Goal: Task Accomplishment & Management: Manage account settings

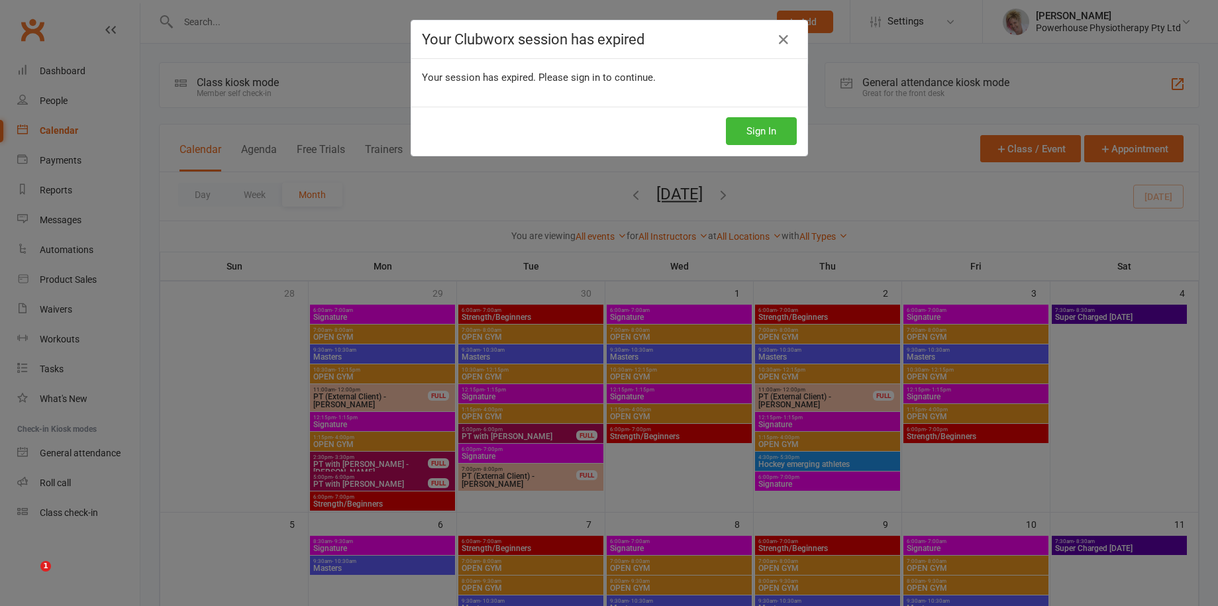
click at [777, 36] on icon at bounding box center [783, 40] width 16 height 16
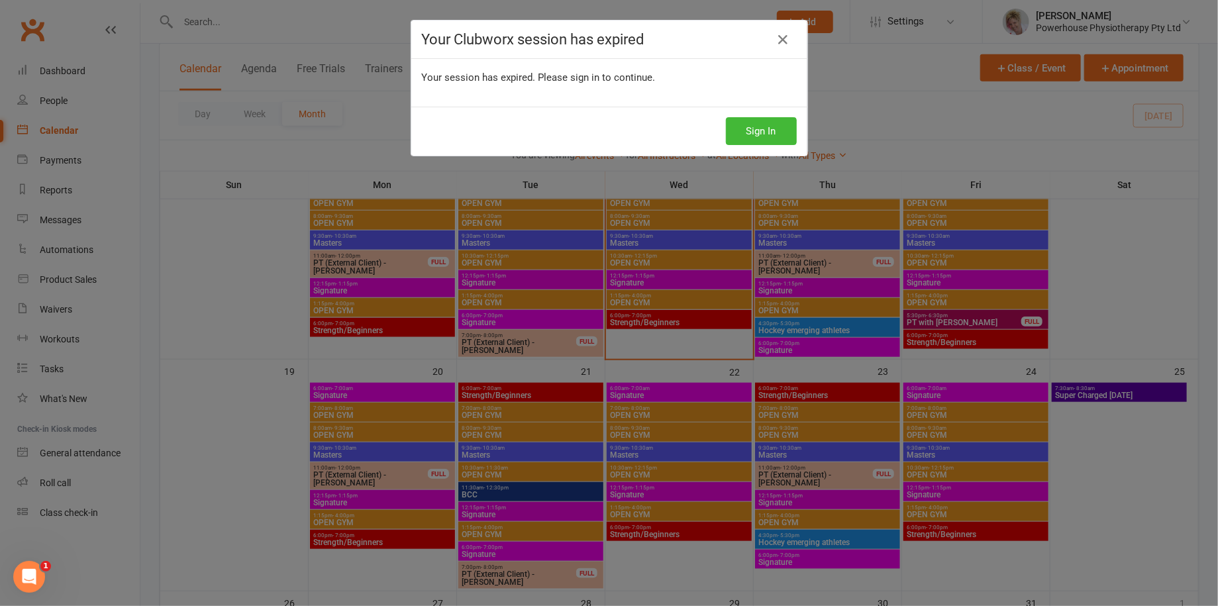
click at [777, 34] on icon at bounding box center [783, 40] width 16 height 16
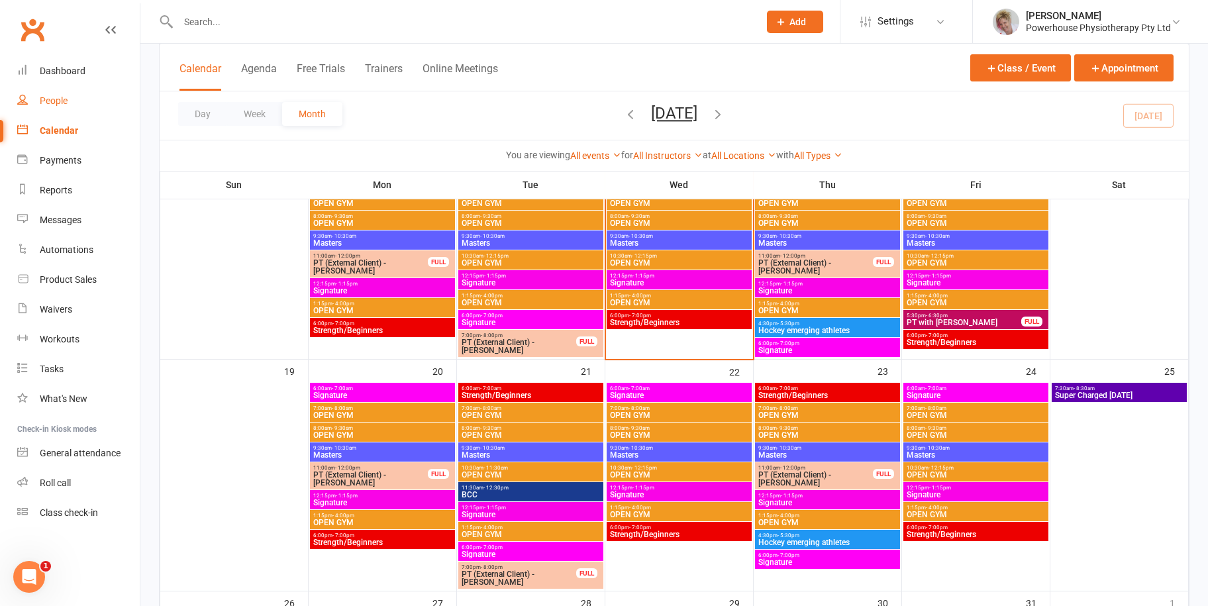
click at [60, 100] on div "People" at bounding box center [54, 100] width 28 height 11
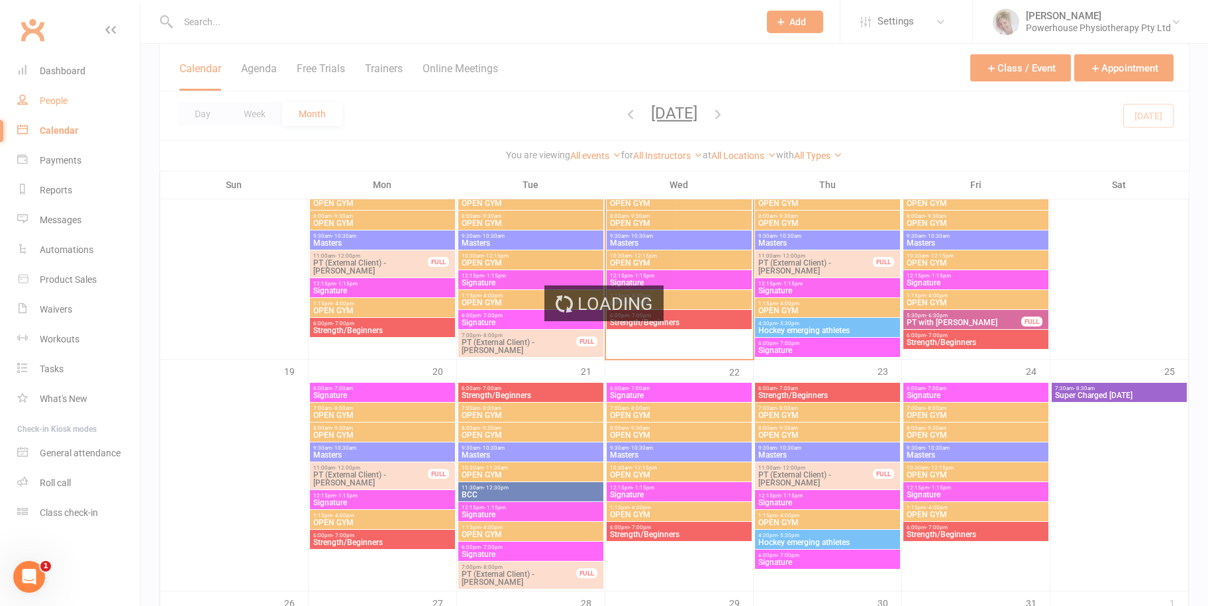
select select "100"
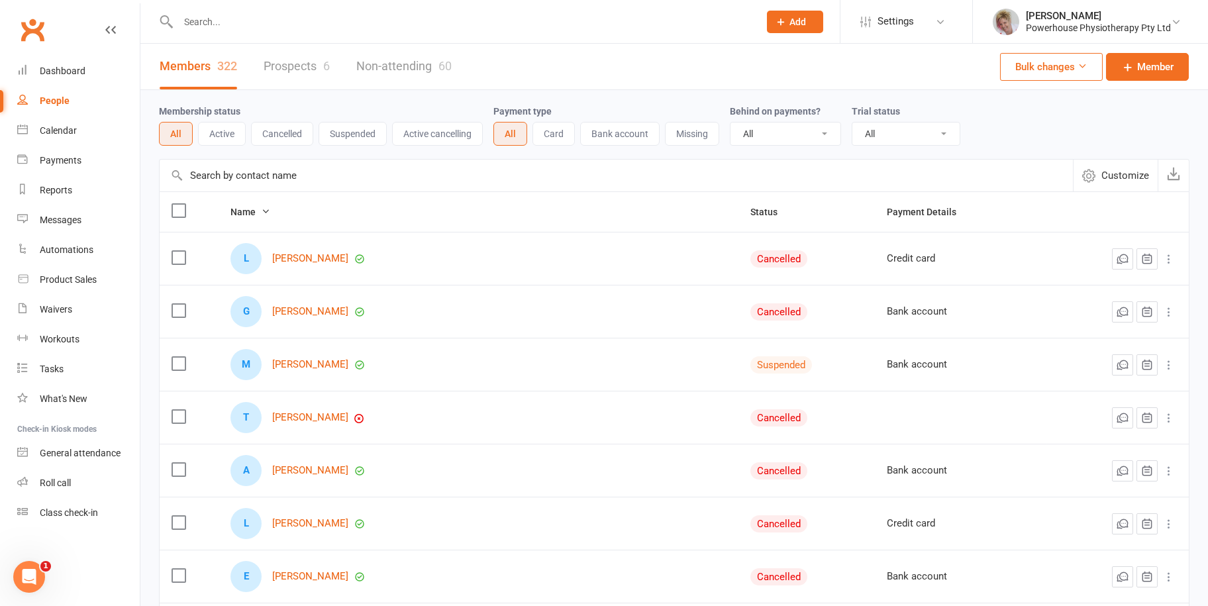
click at [207, 21] on input "text" at bounding box center [461, 22] width 575 height 19
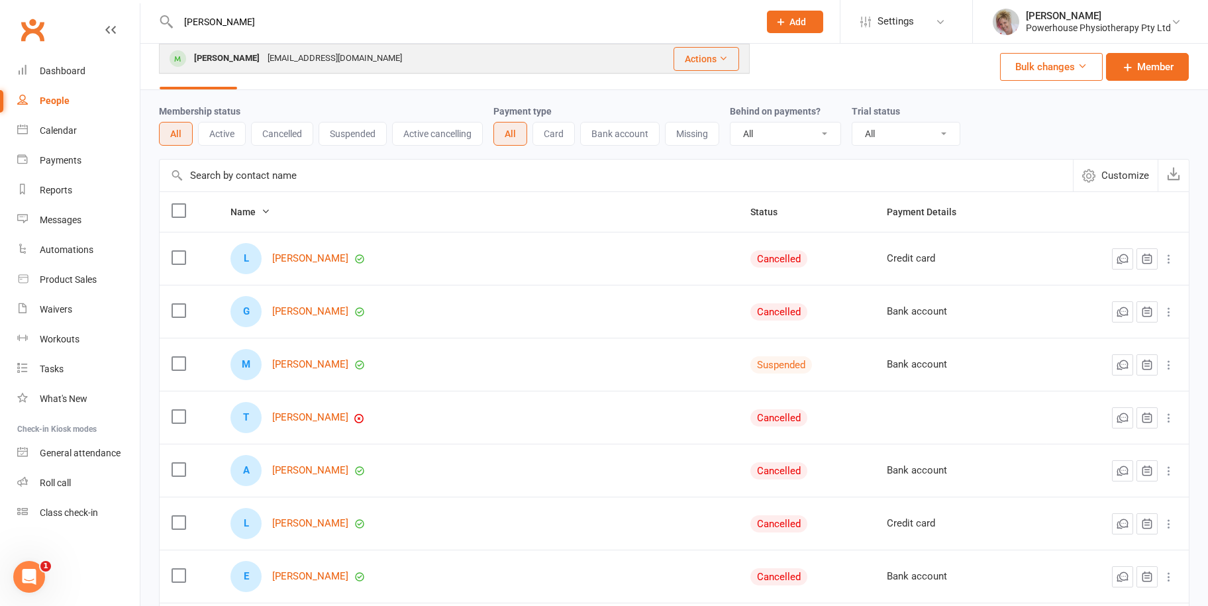
type input "[PERSON_NAME]"
click at [230, 66] on div "[PERSON_NAME]" at bounding box center [227, 58] width 74 height 19
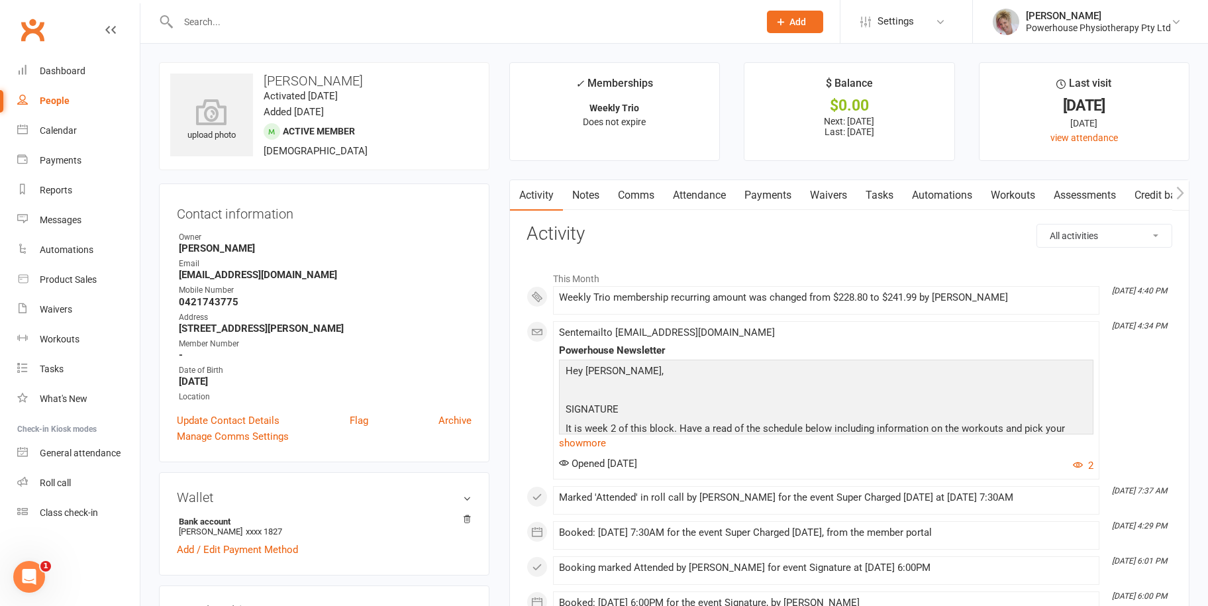
click at [767, 199] on link "Payments" at bounding box center [768, 195] width 66 height 30
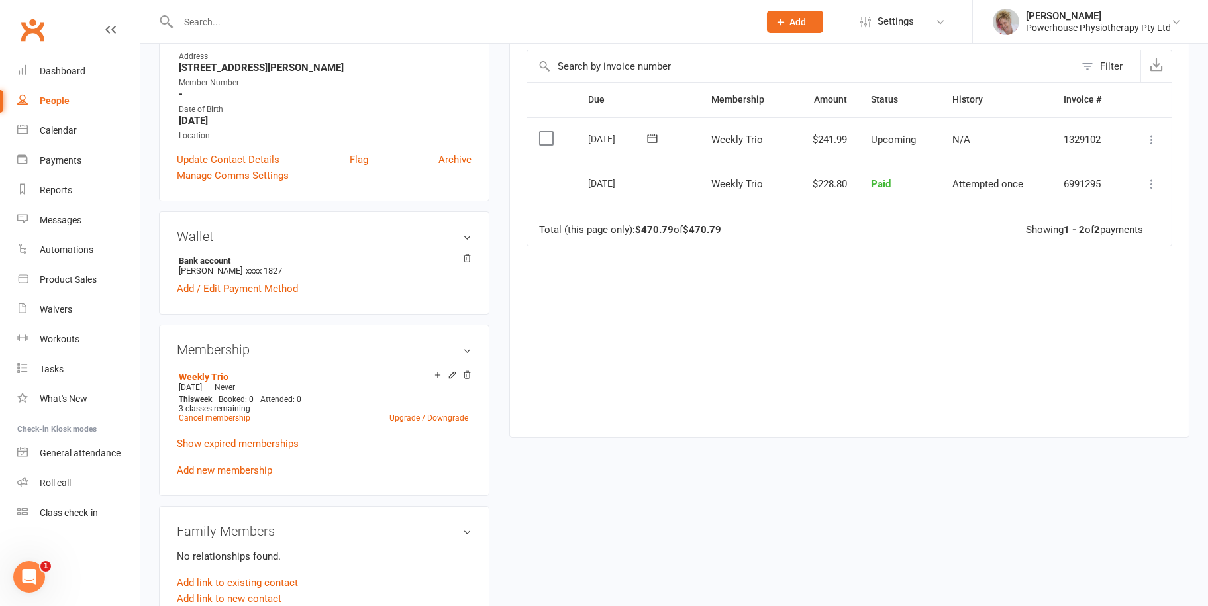
scroll to position [265, 0]
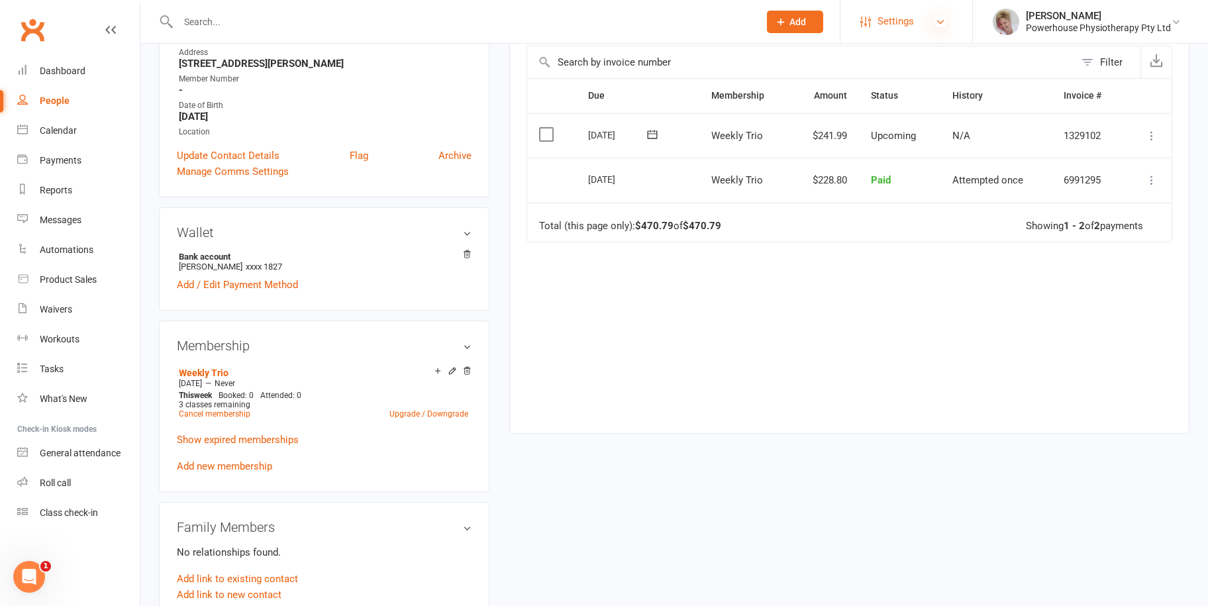
click at [938, 19] on icon at bounding box center [940, 22] width 11 height 11
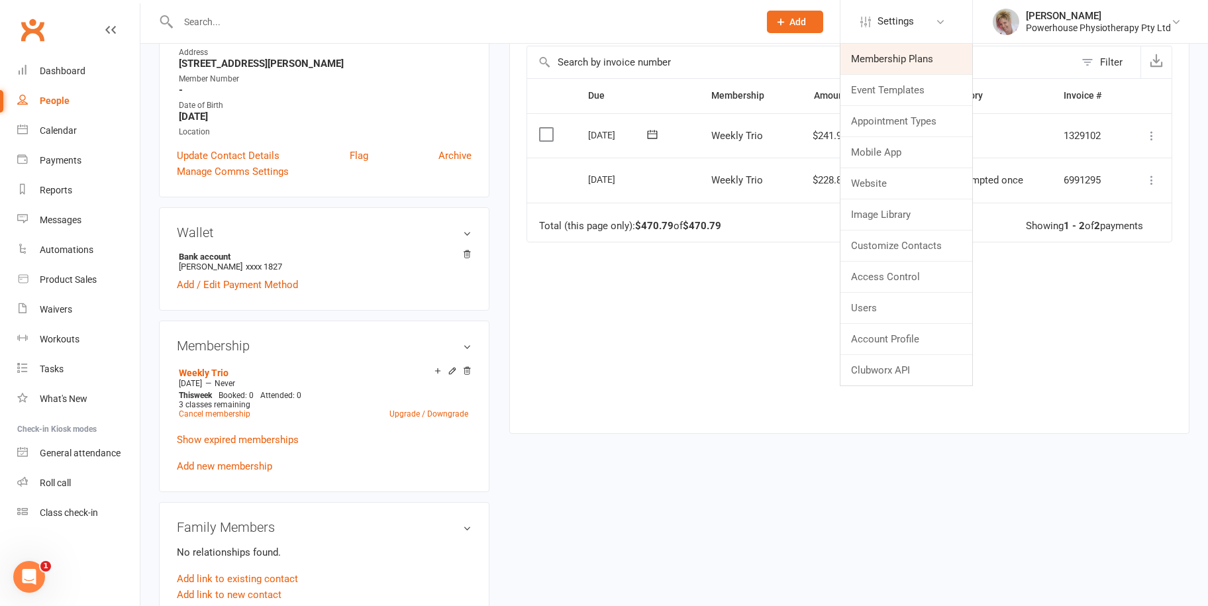
click at [921, 52] on link "Membership Plans" at bounding box center [906, 59] width 132 height 30
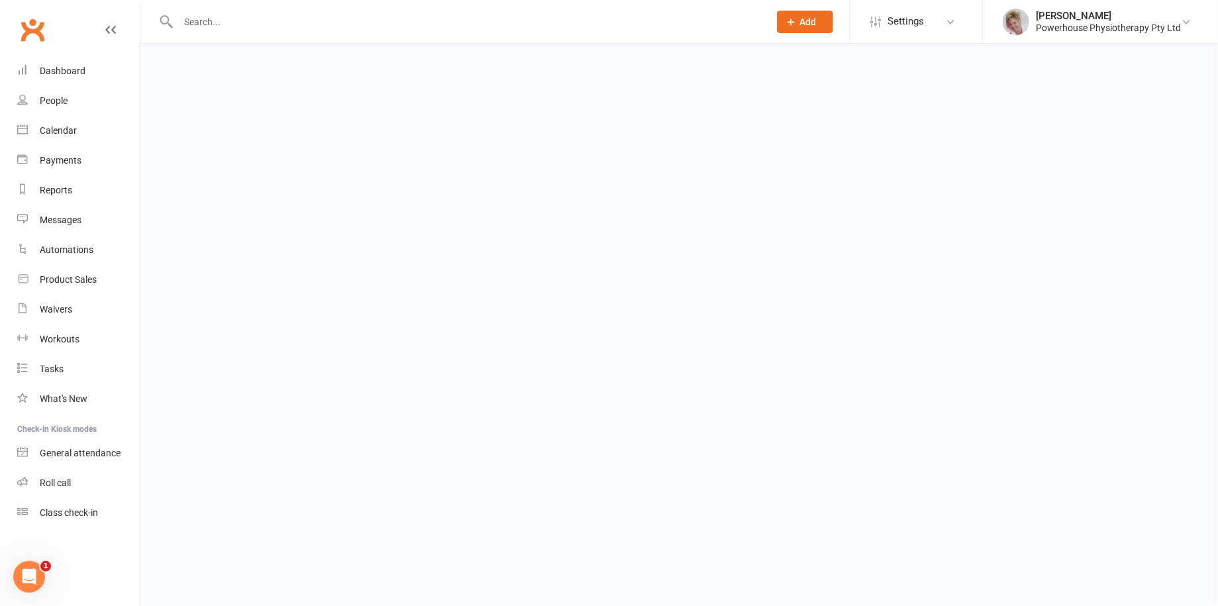
select select "100"
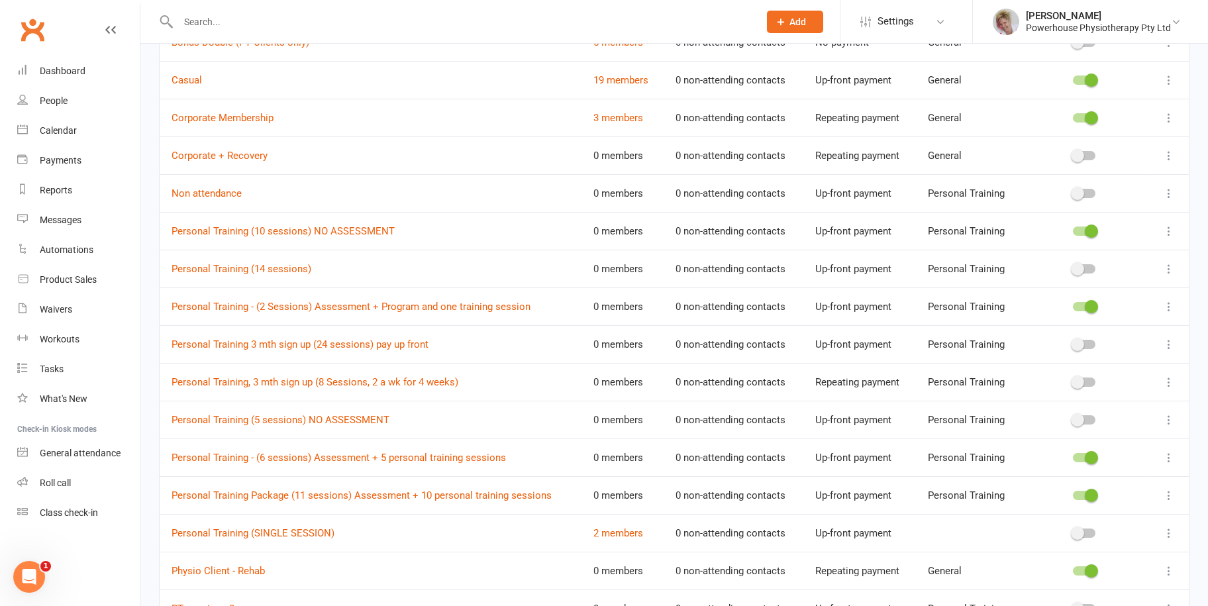
scroll to position [199, 0]
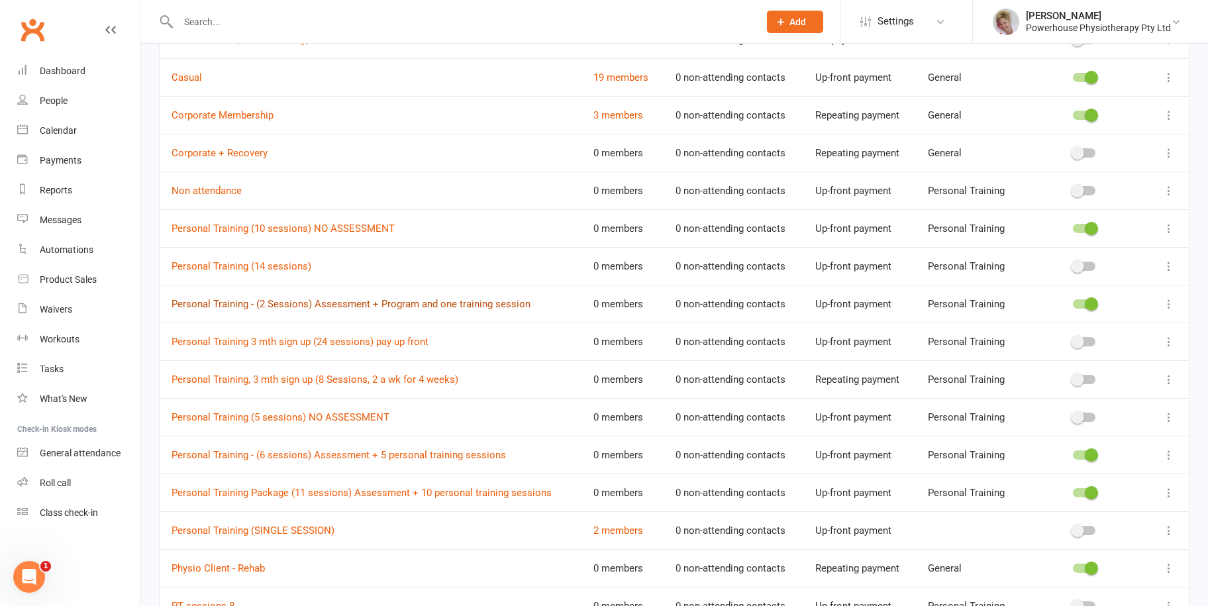
click at [203, 298] on link "Personal Training - (2 Sessions) Assessment + Program and one training session" at bounding box center [351, 304] width 359 height 12
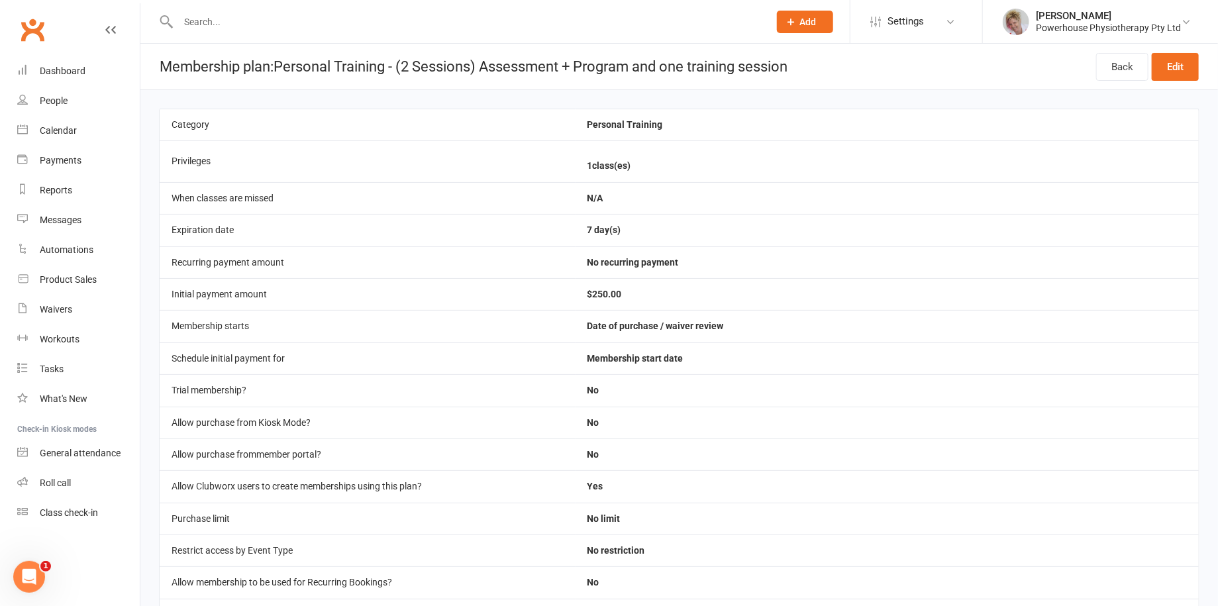
select select "100"
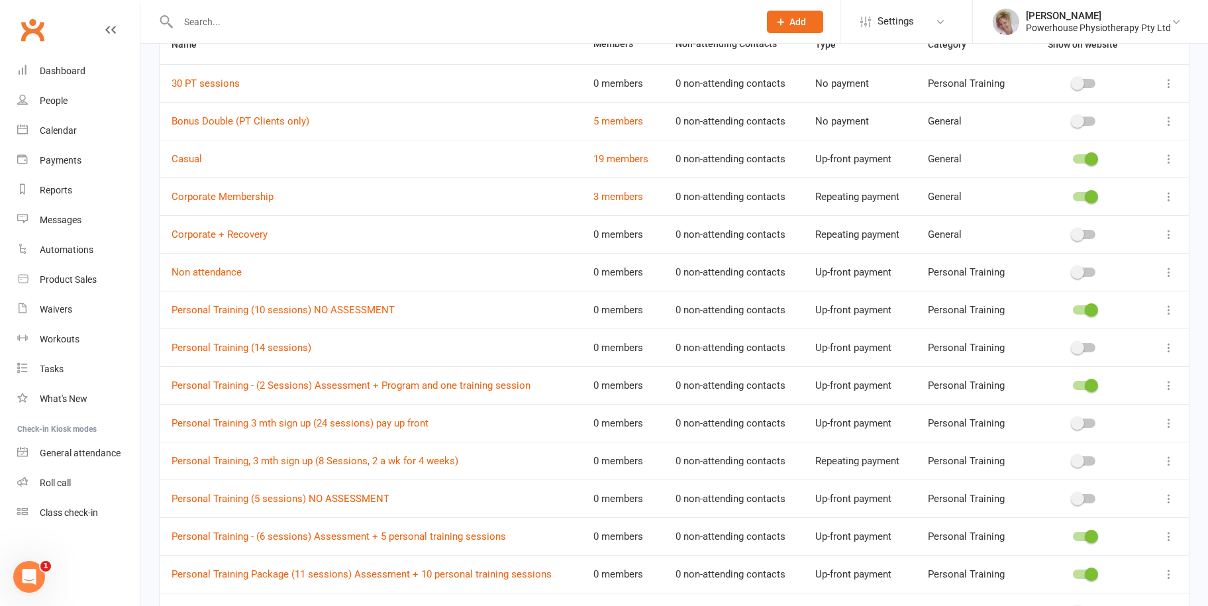
scroll to position [132, 0]
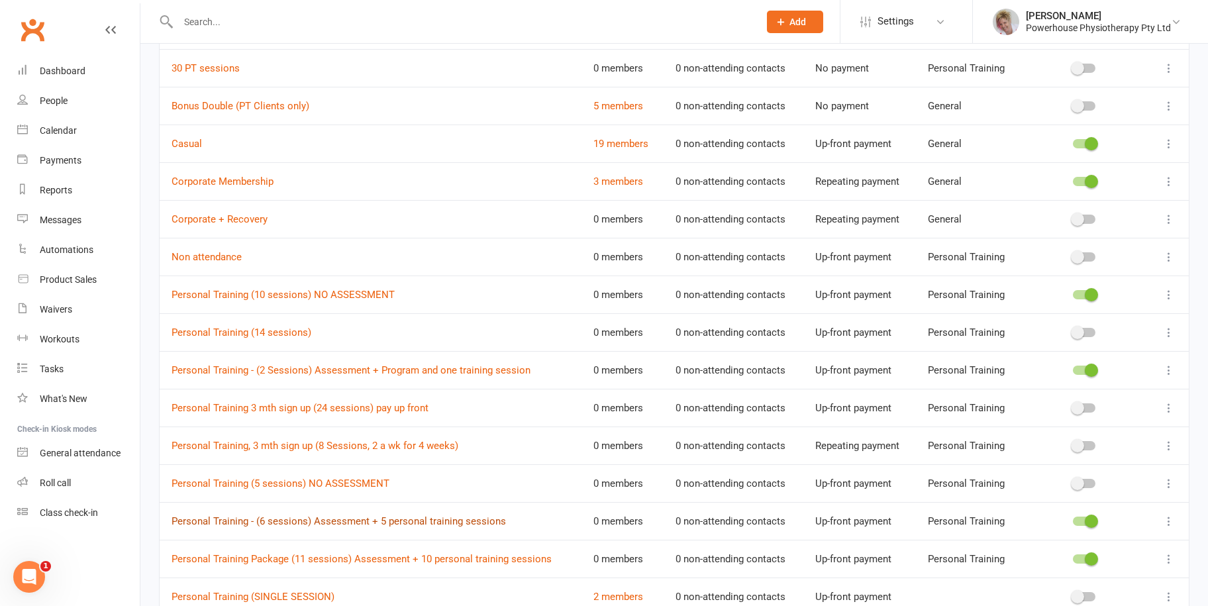
click at [358, 515] on link "Personal Training - (6 sessions) Assessment + 5 personal training sessions" at bounding box center [339, 521] width 334 height 12
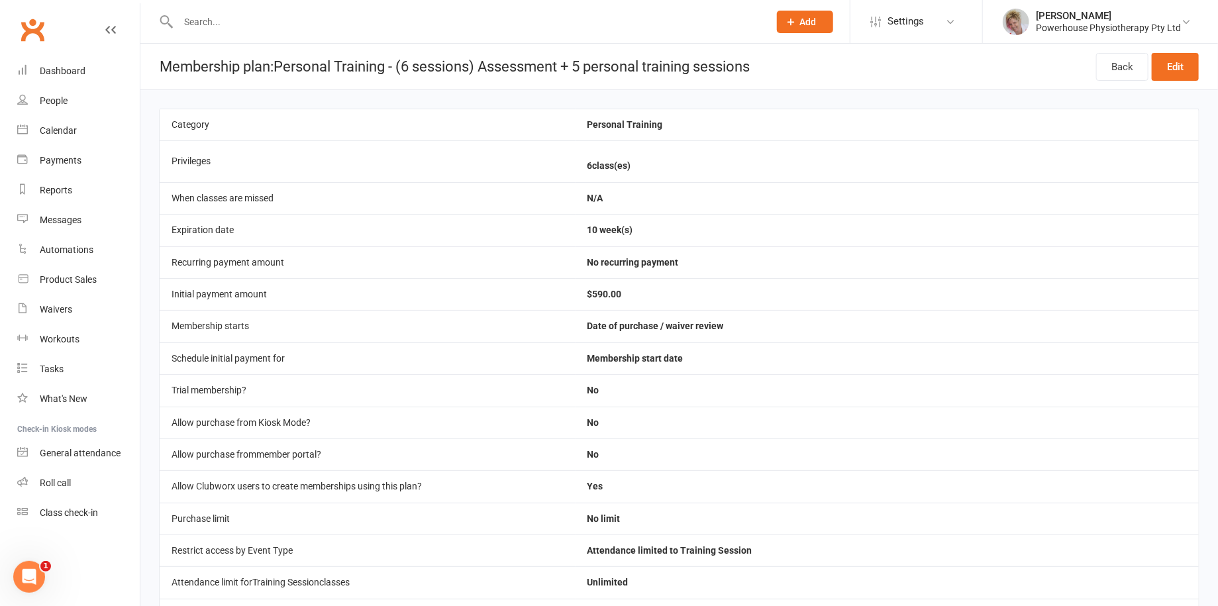
select select "100"
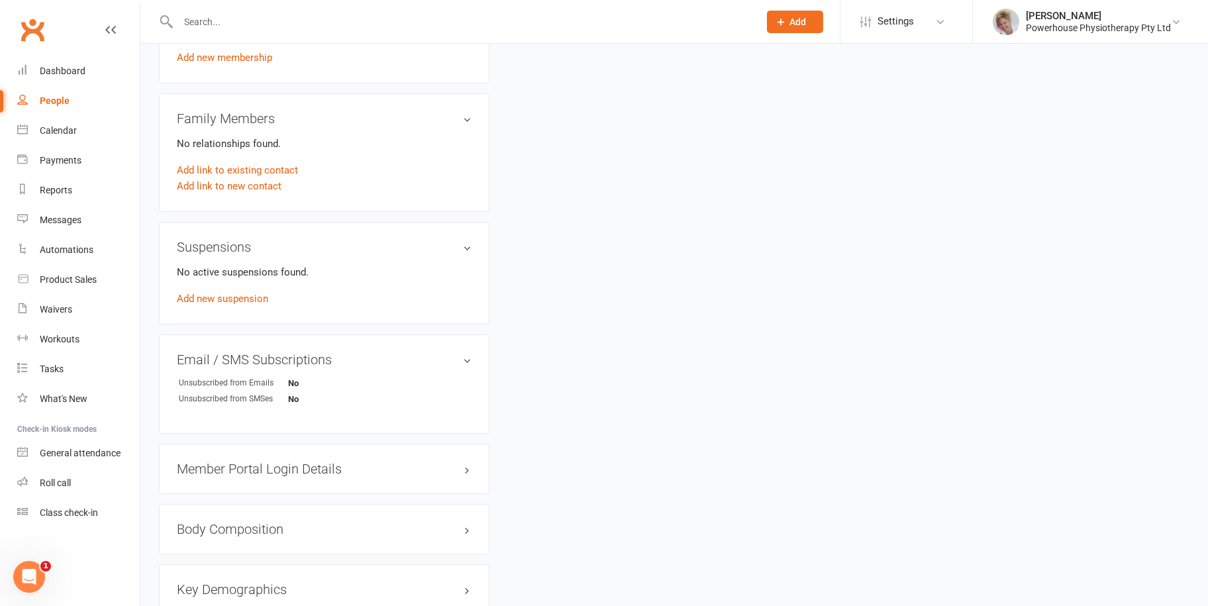
scroll to position [728, 0]
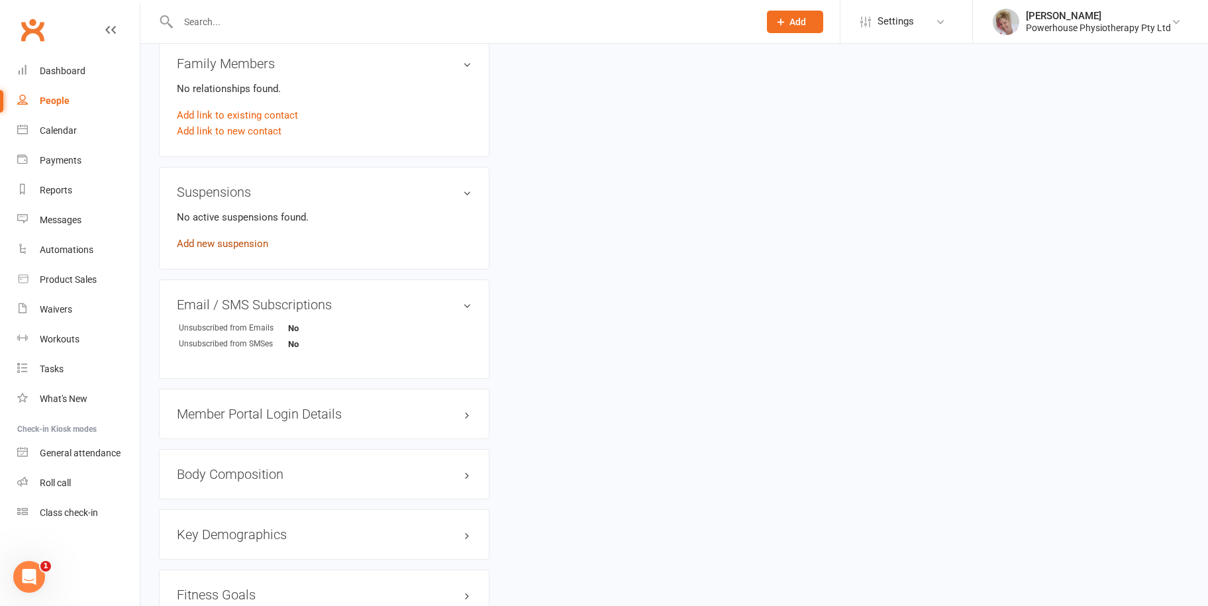
click at [216, 246] on link "Add new suspension" at bounding box center [222, 244] width 91 height 12
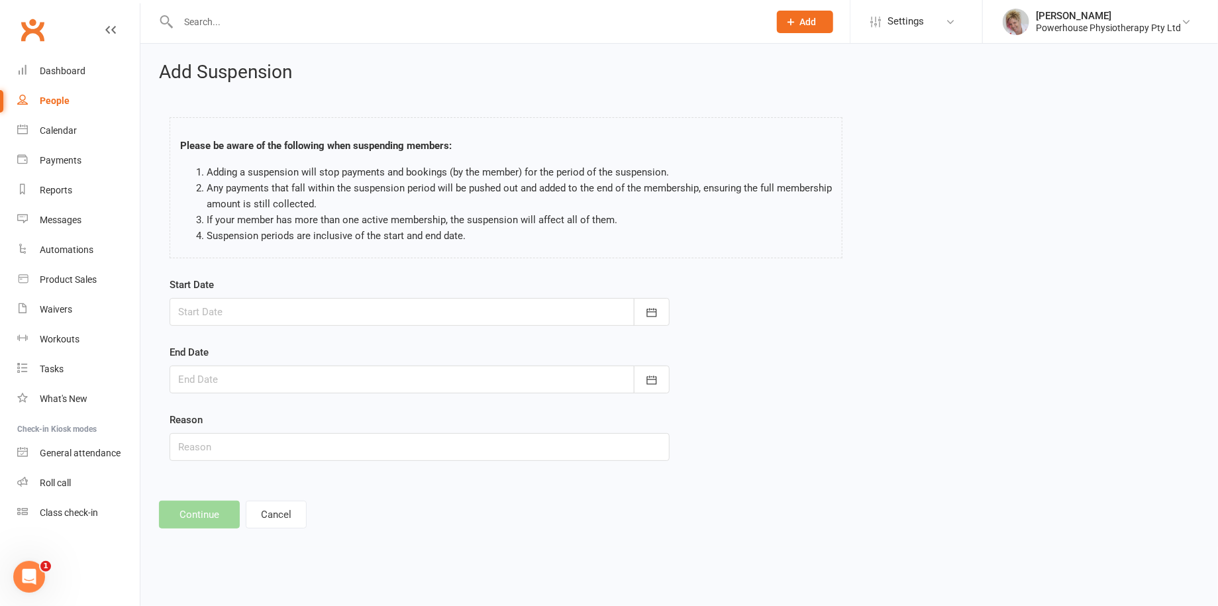
click at [246, 311] on div at bounding box center [420, 312] width 500 height 28
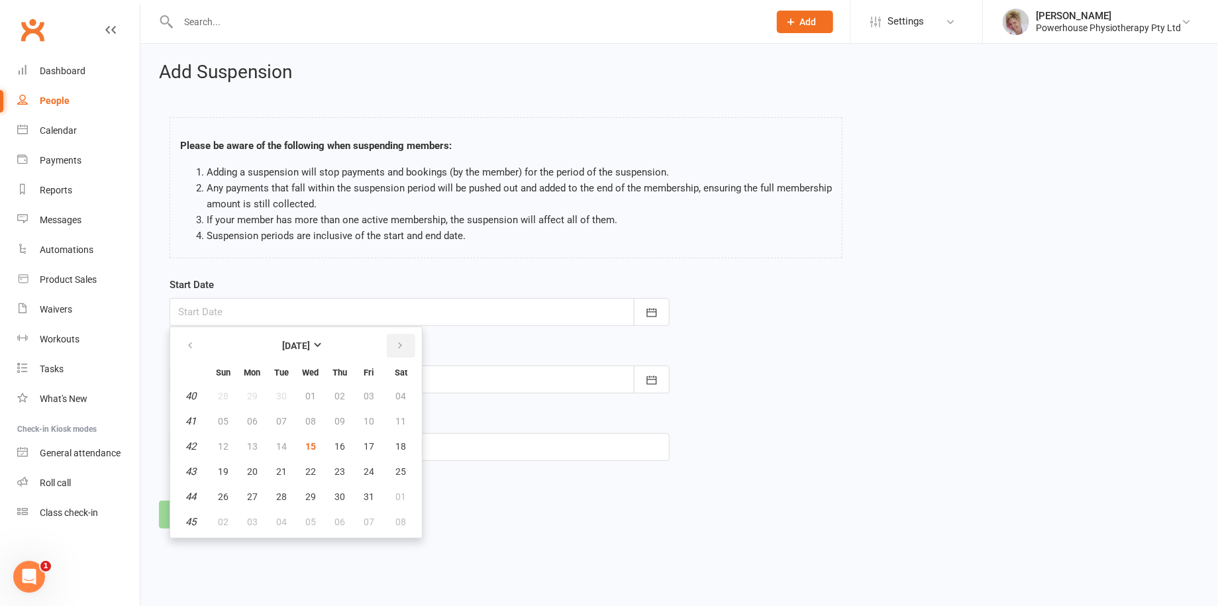
click at [395, 342] on icon "button" at bounding box center [399, 345] width 9 height 11
click at [227, 472] on span "21" at bounding box center [223, 471] width 11 height 11
type input "[DATE]"
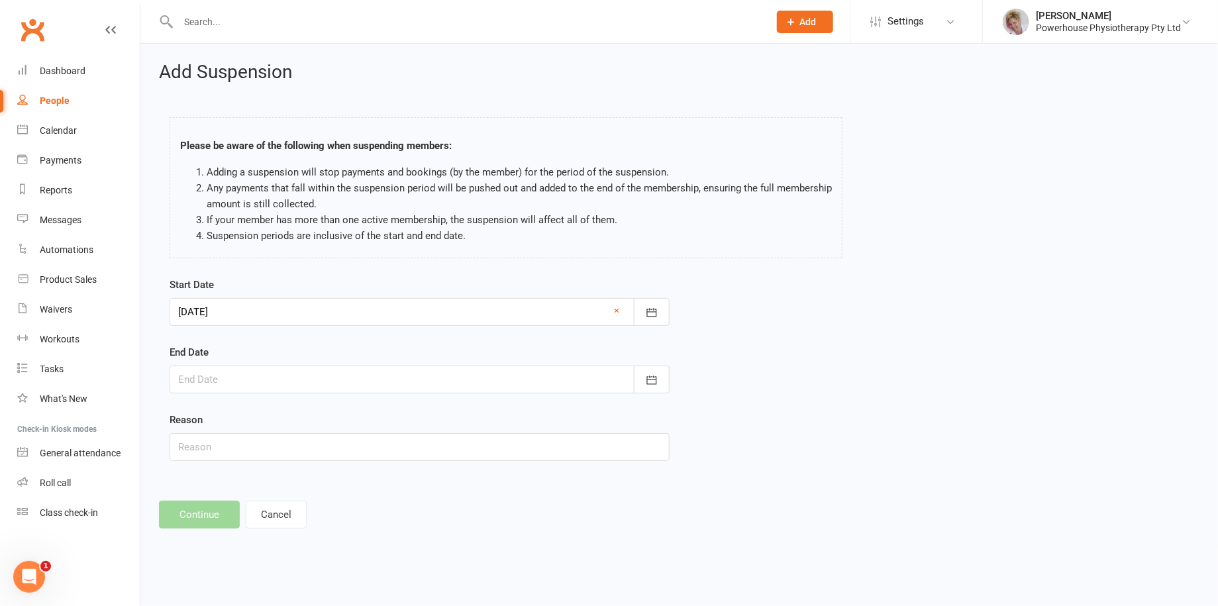
click at [269, 389] on div at bounding box center [420, 380] width 500 height 28
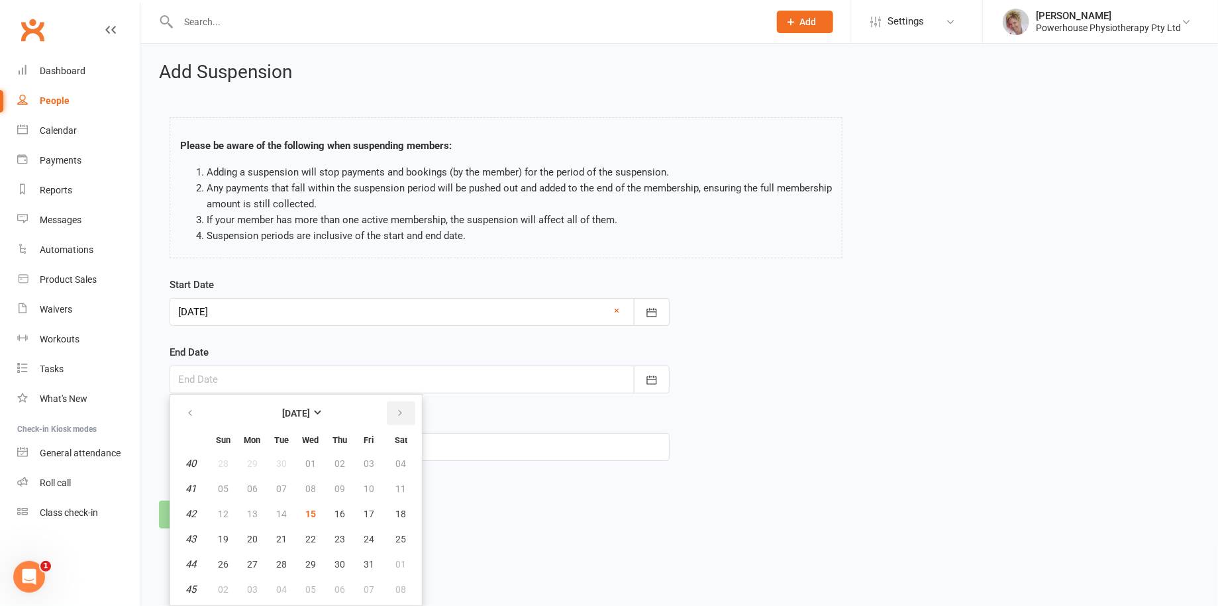
click at [399, 418] on icon "button" at bounding box center [399, 413] width 9 height 11
click at [243, 465] on button "02" at bounding box center [252, 464] width 28 height 24
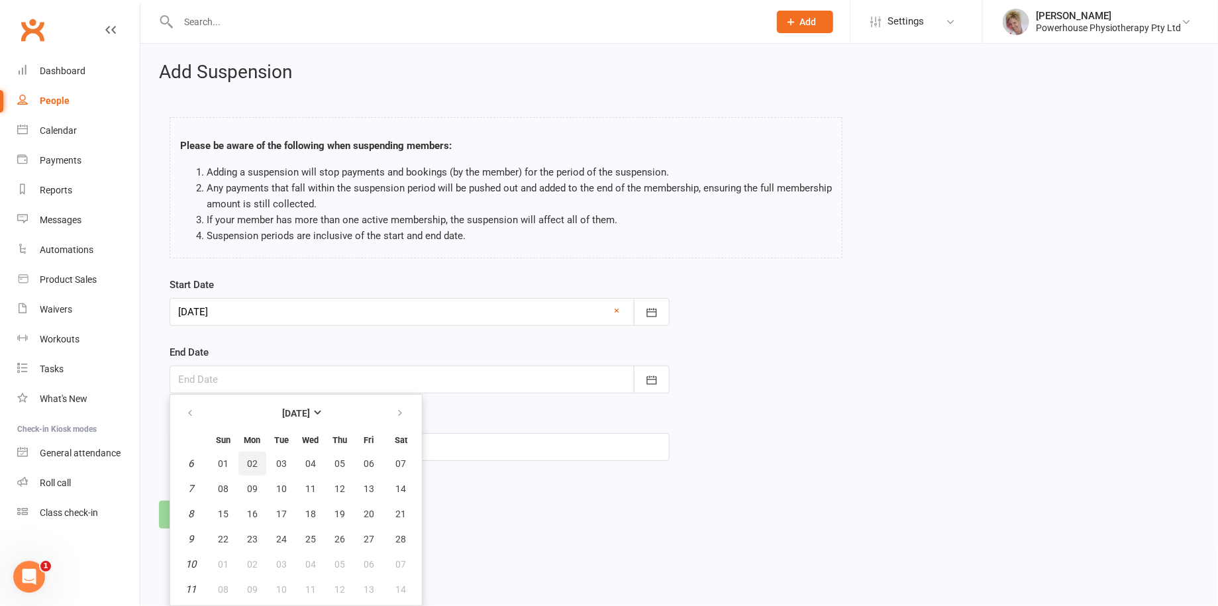
type input "[DATE]"
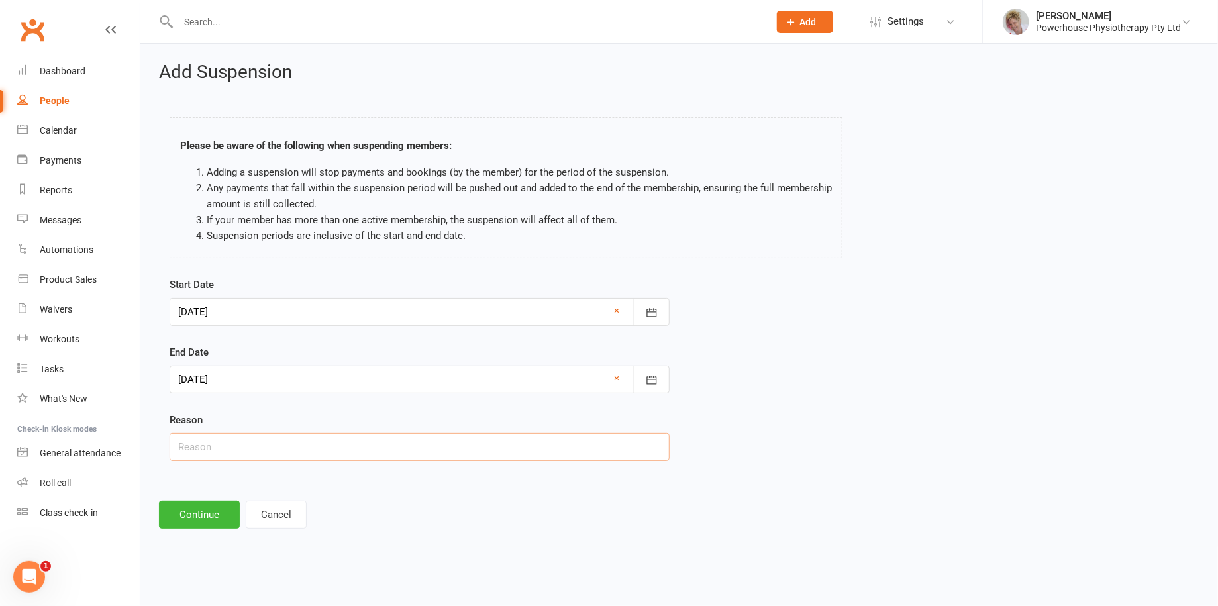
click at [246, 450] on input "text" at bounding box center [420, 447] width 500 height 28
type input "away"
click at [215, 521] on button "Continue" at bounding box center [199, 515] width 81 height 28
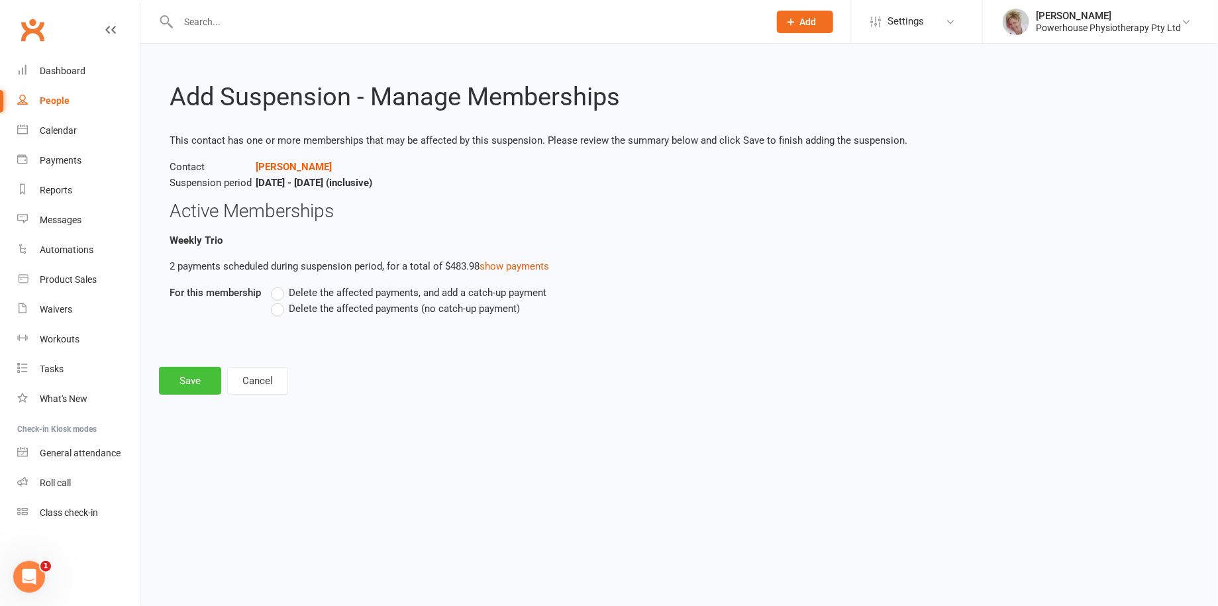
click at [191, 380] on button "Save" at bounding box center [190, 381] width 62 height 28
click at [268, 416] on button "Cancel" at bounding box center [257, 406] width 61 height 28
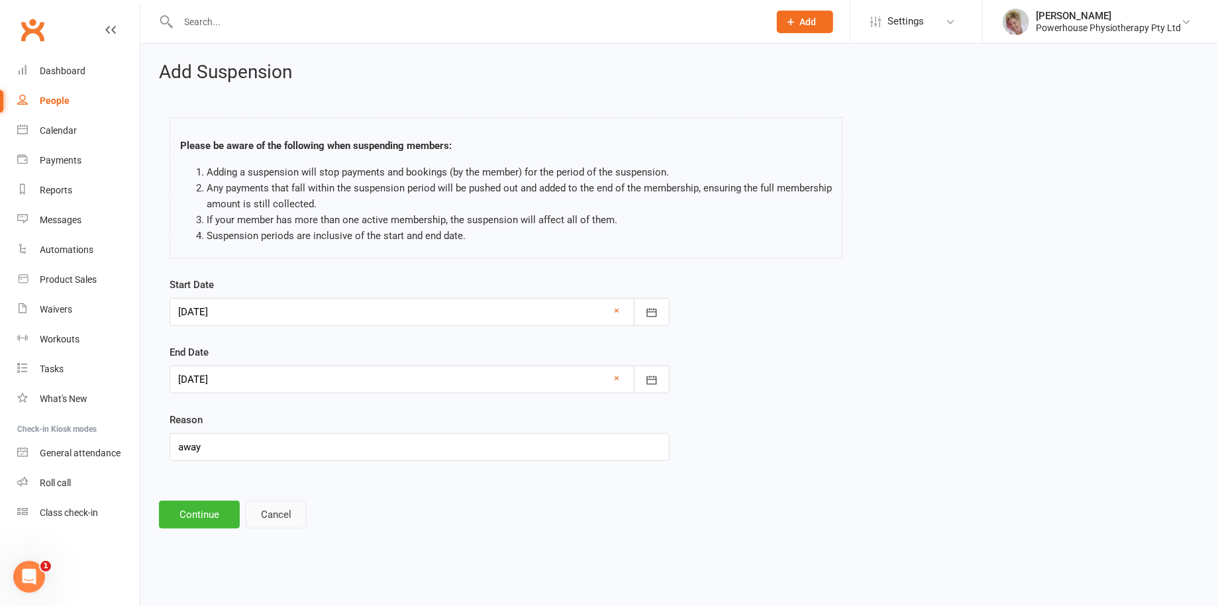
click at [283, 514] on button "Cancel" at bounding box center [276, 515] width 61 height 28
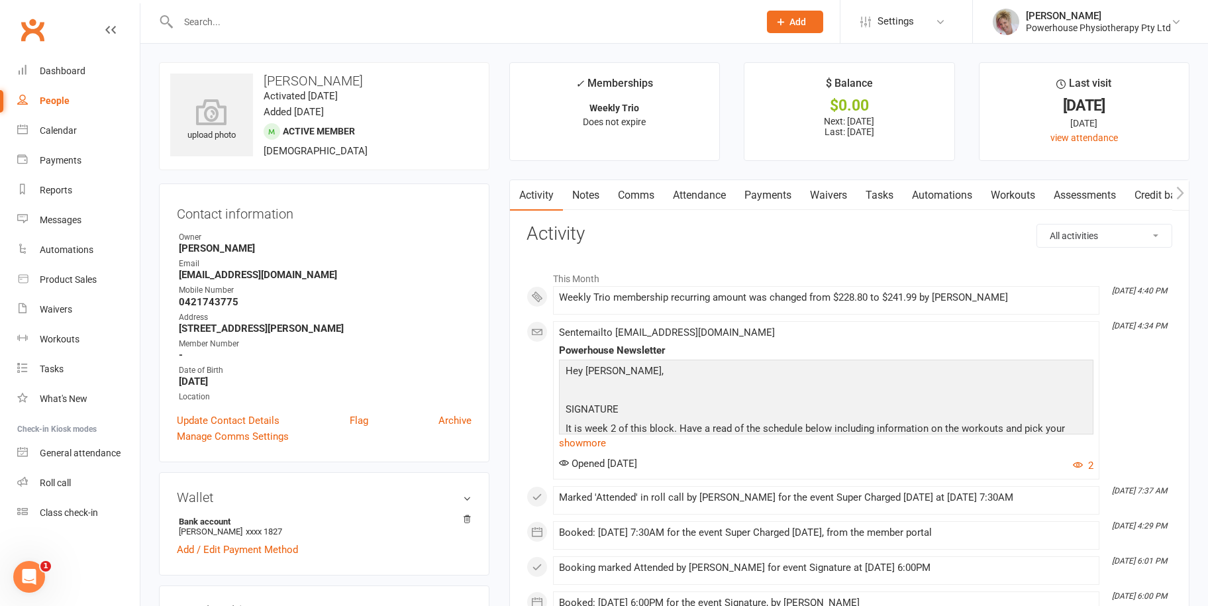
click at [777, 197] on link "Payments" at bounding box center [768, 195] width 66 height 30
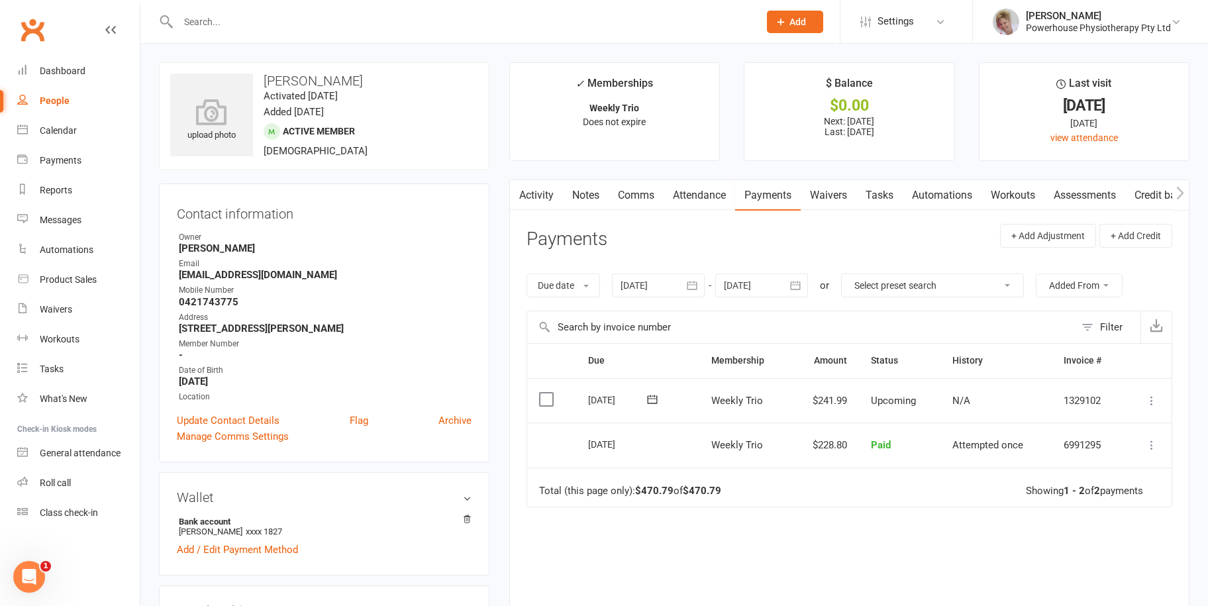
click at [792, 281] on icon "button" at bounding box center [795, 285] width 13 height 13
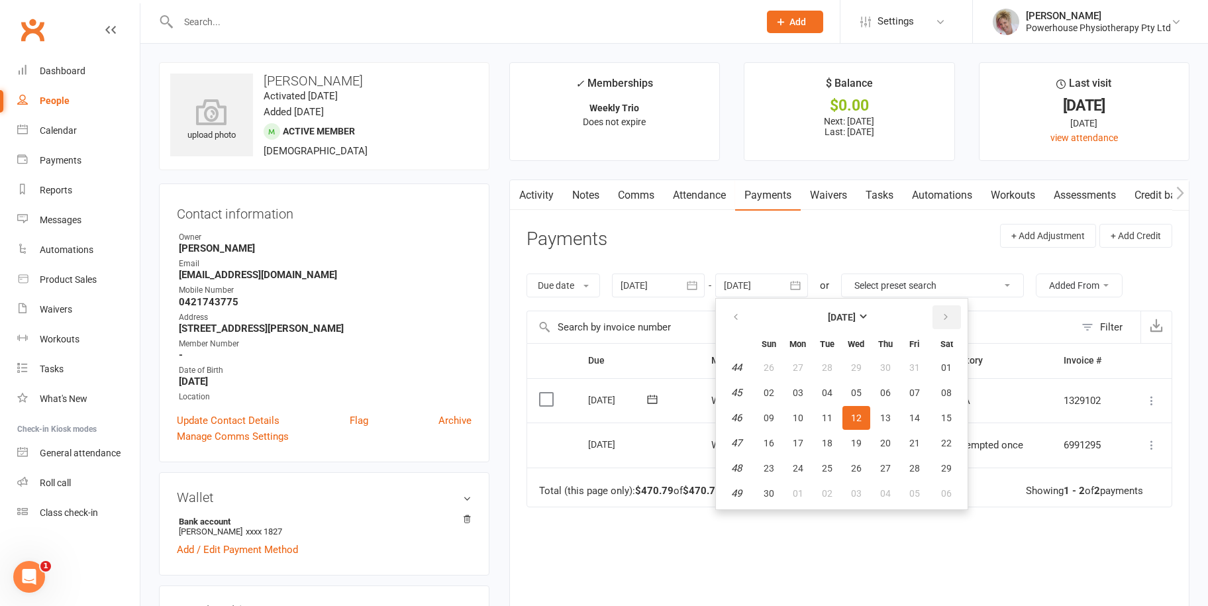
click at [948, 314] on icon "button" at bounding box center [945, 317] width 9 height 11
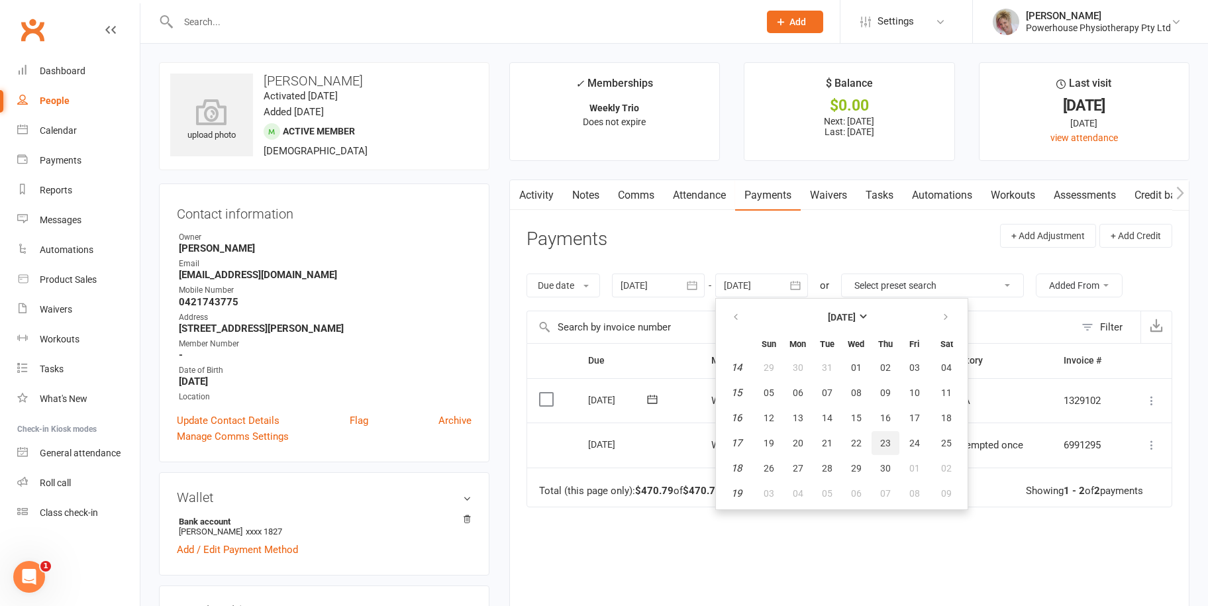
click at [886, 432] on button "23" at bounding box center [885, 443] width 28 height 24
type input "[DATE]"
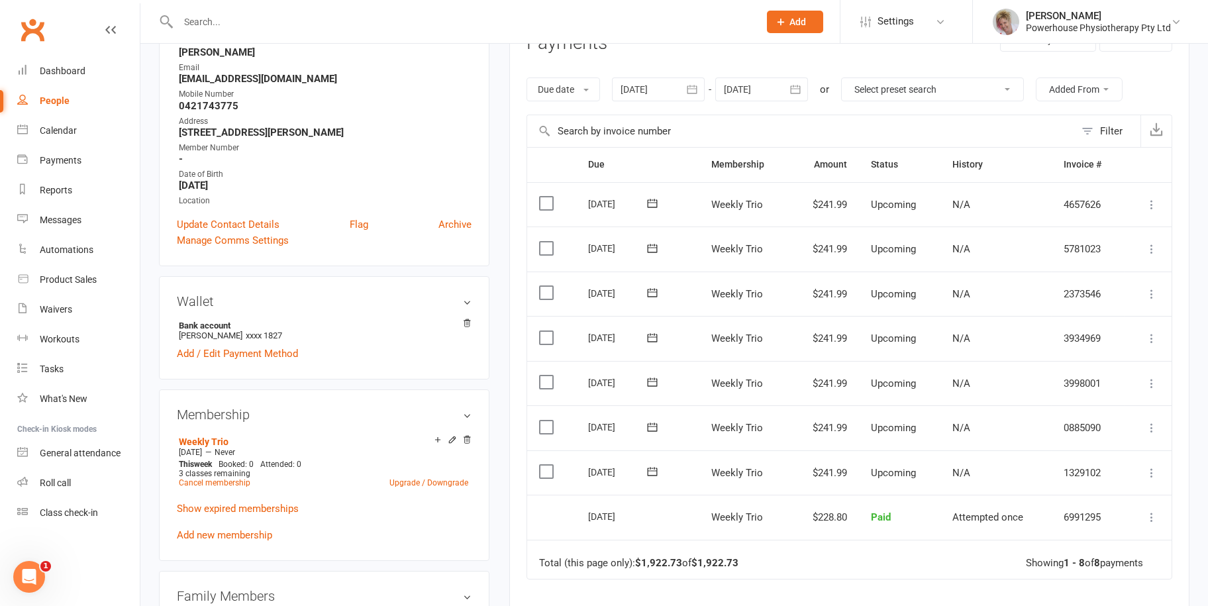
scroll to position [199, 0]
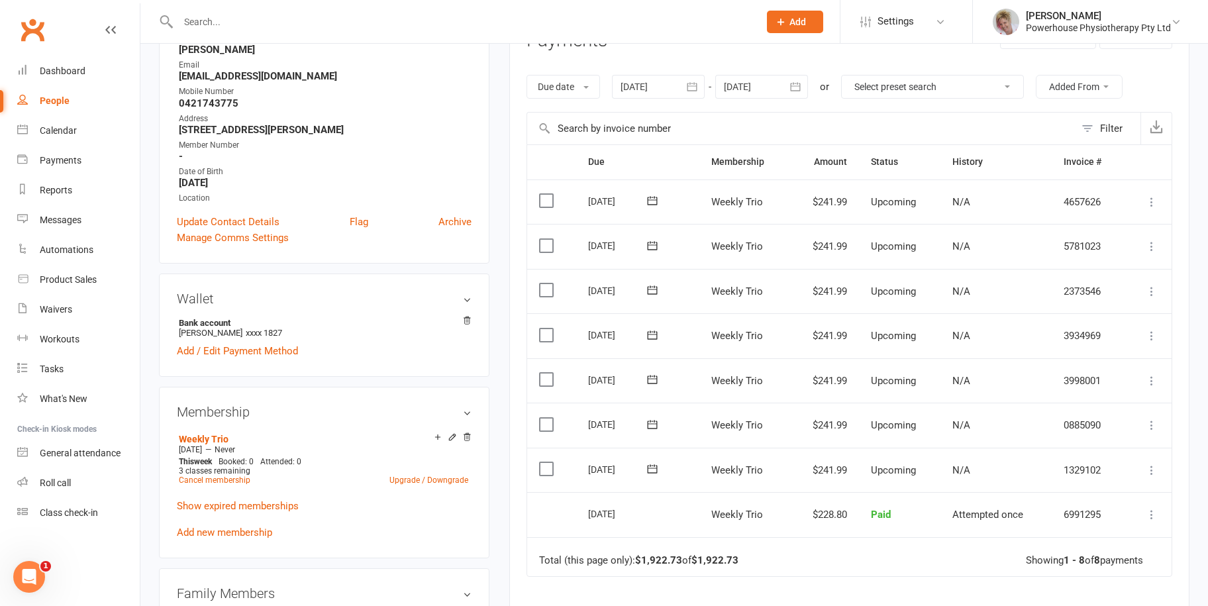
click at [1148, 379] on icon at bounding box center [1151, 380] width 13 height 13
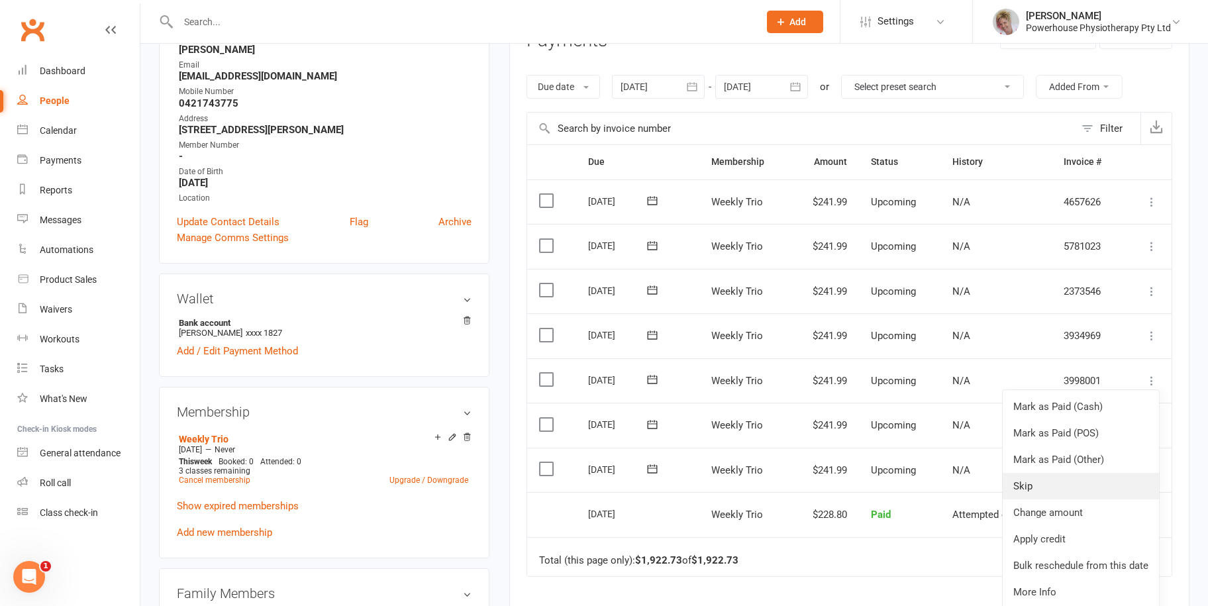
click at [1030, 478] on link "Skip" at bounding box center [1081, 486] width 156 height 26
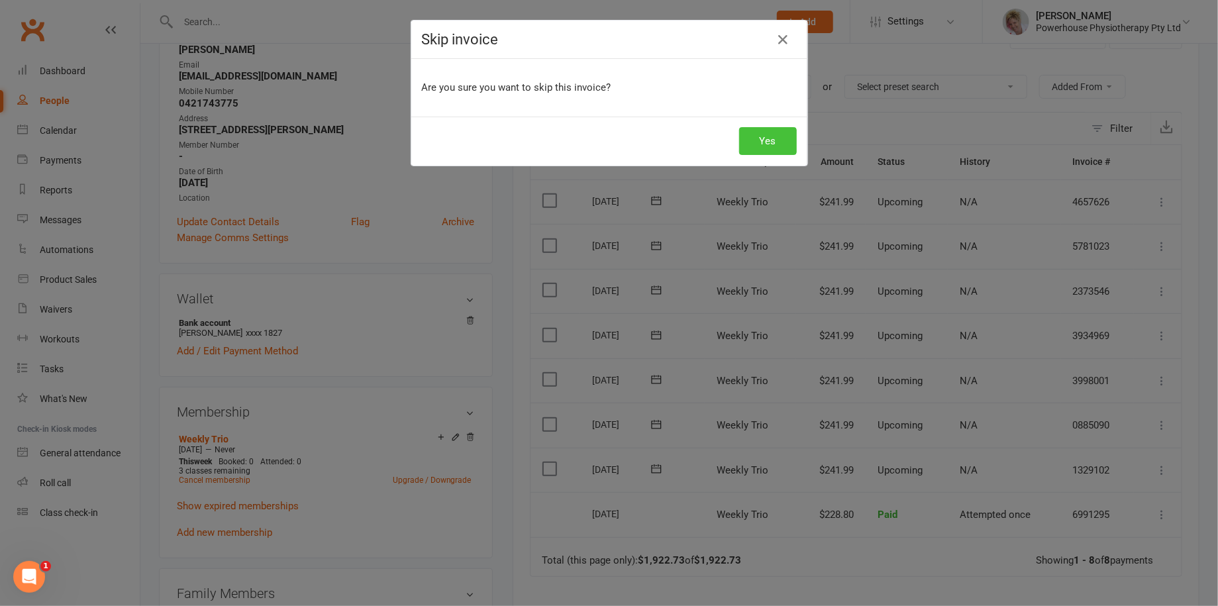
click at [761, 148] on button "Yes" at bounding box center [768, 141] width 58 height 28
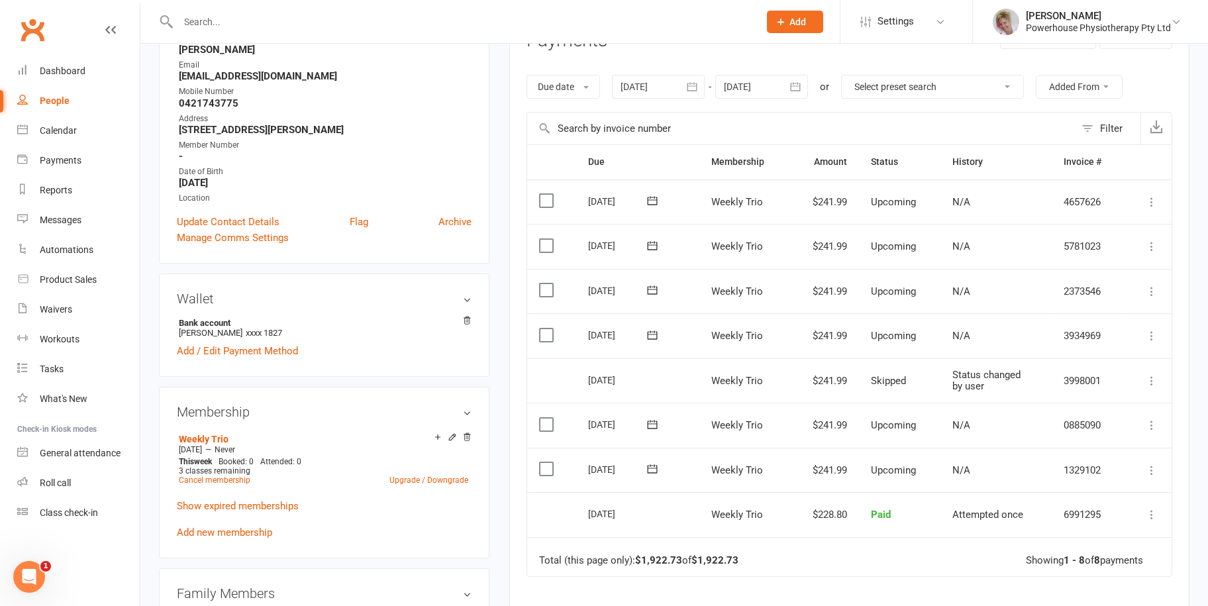
click at [1156, 334] on icon at bounding box center [1151, 335] width 13 height 13
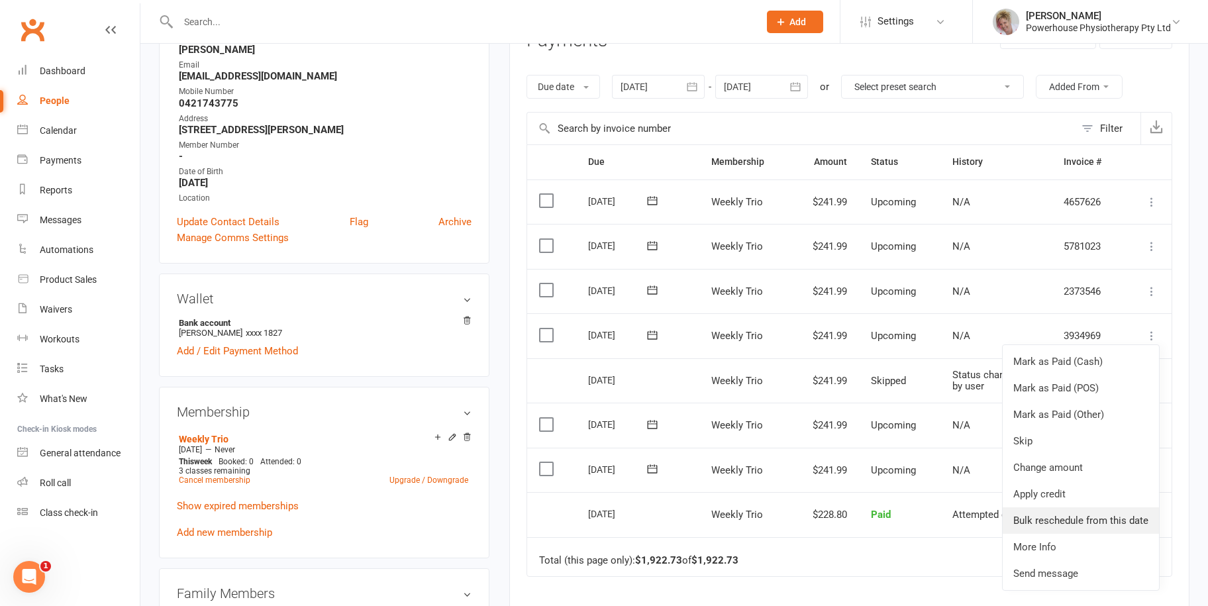
click at [1126, 518] on link "Bulk reschedule from this date" at bounding box center [1081, 520] width 156 height 26
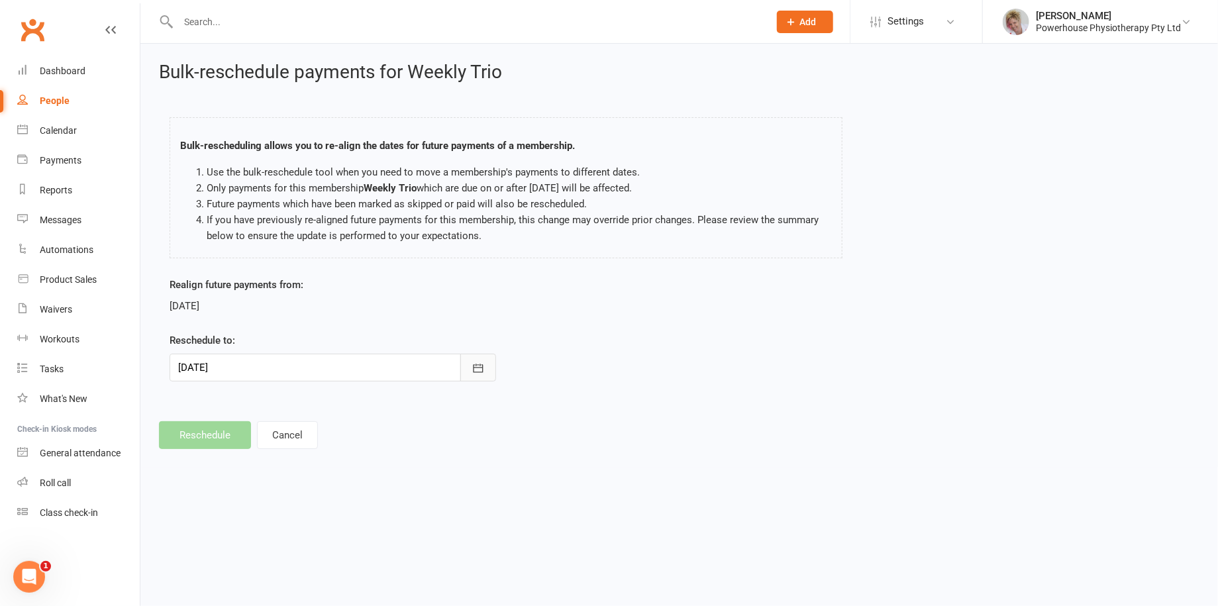
click at [481, 367] on icon "button" at bounding box center [478, 368] width 13 height 13
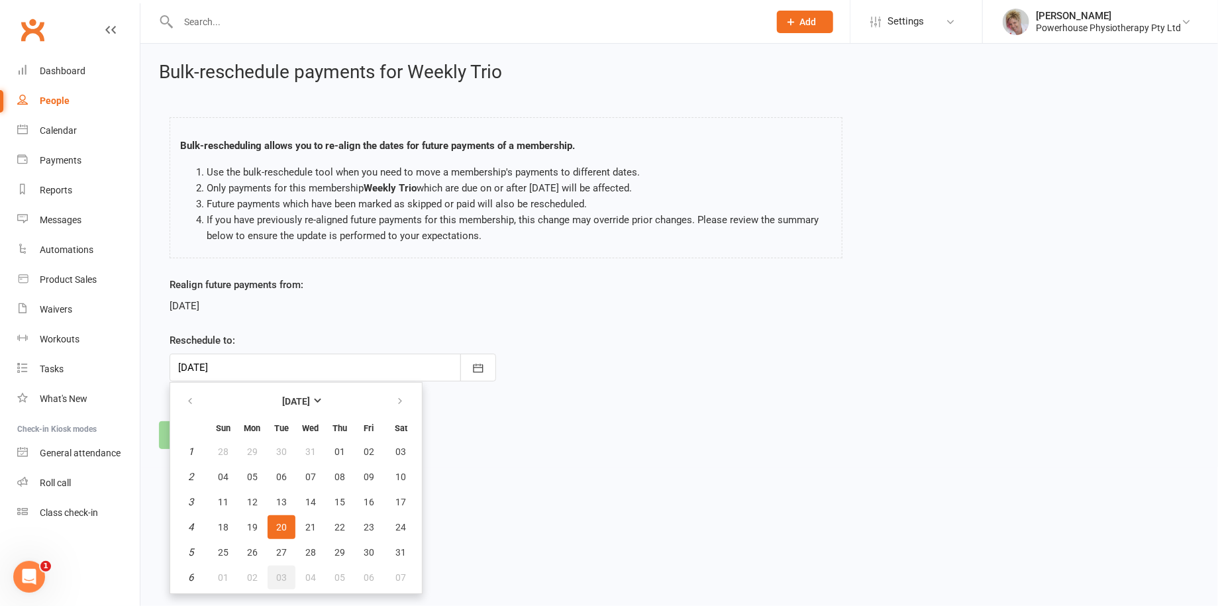
click at [281, 581] on span "03" at bounding box center [281, 577] width 11 height 11
type input "[DATE]"
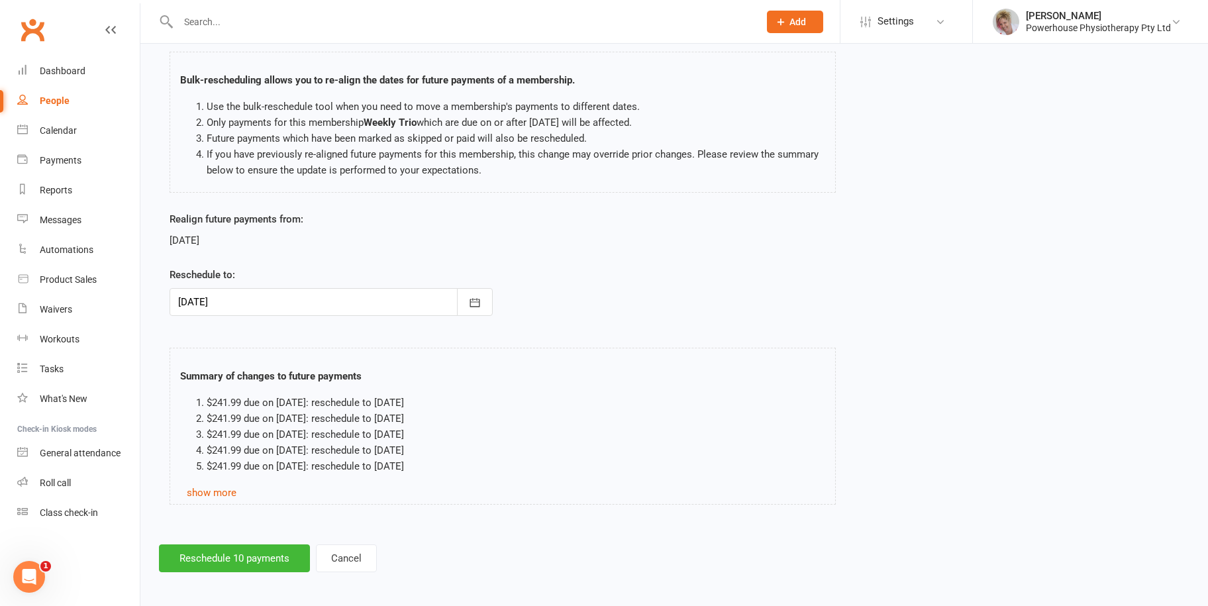
scroll to position [68, 0]
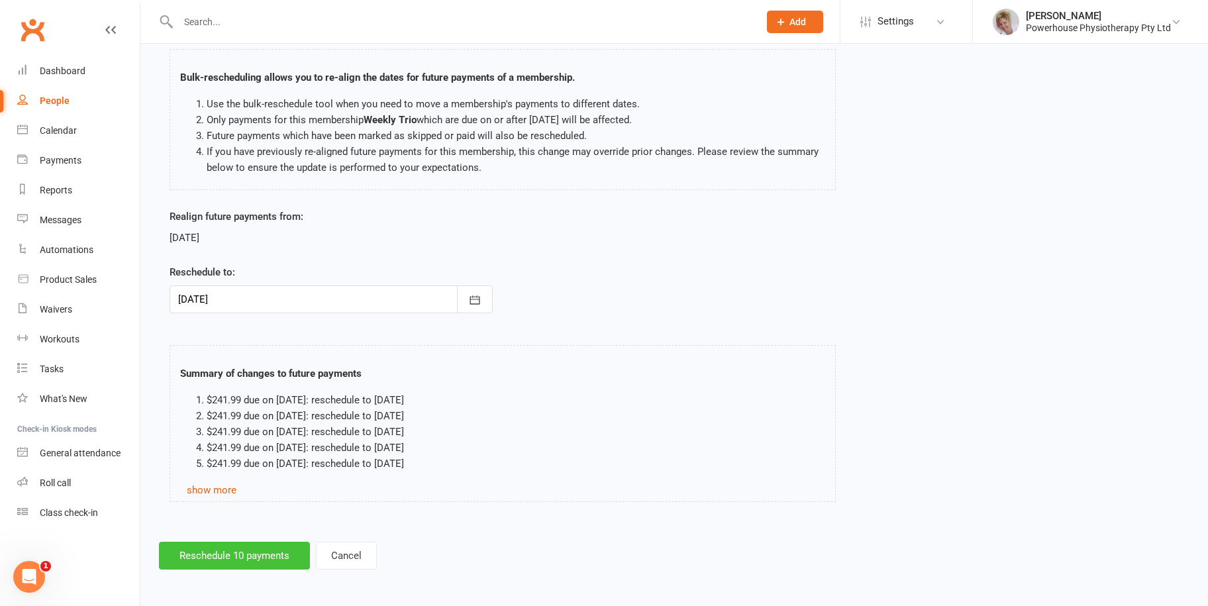
click at [238, 562] on button "Reschedule 10 payments" at bounding box center [234, 556] width 151 height 28
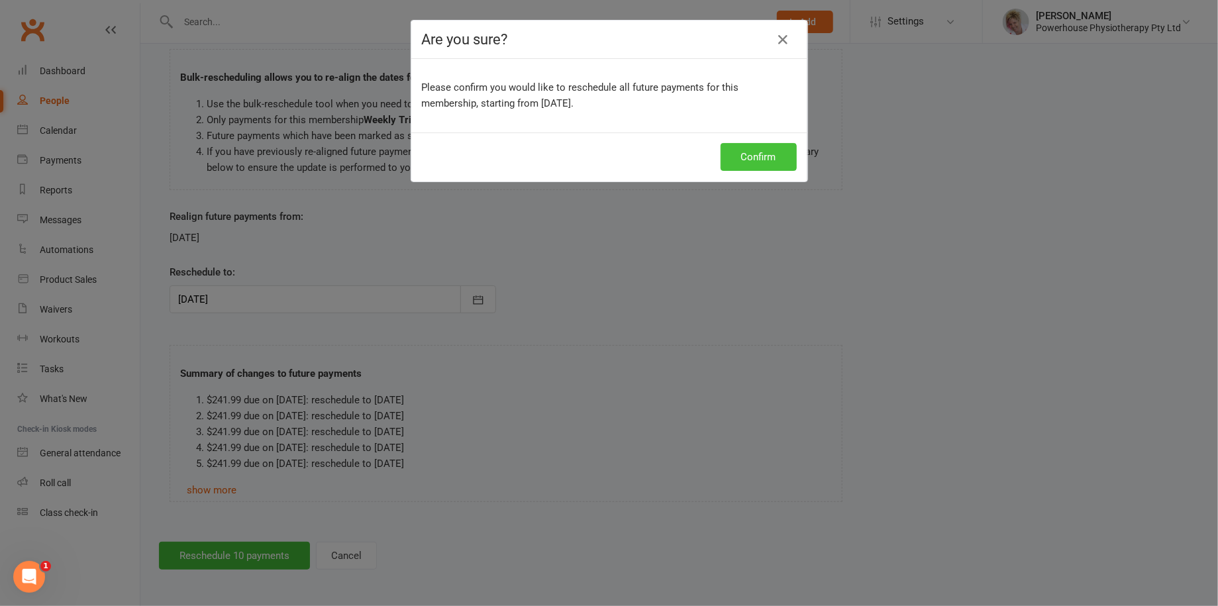
click at [775, 152] on button "Confirm" at bounding box center [759, 157] width 76 height 28
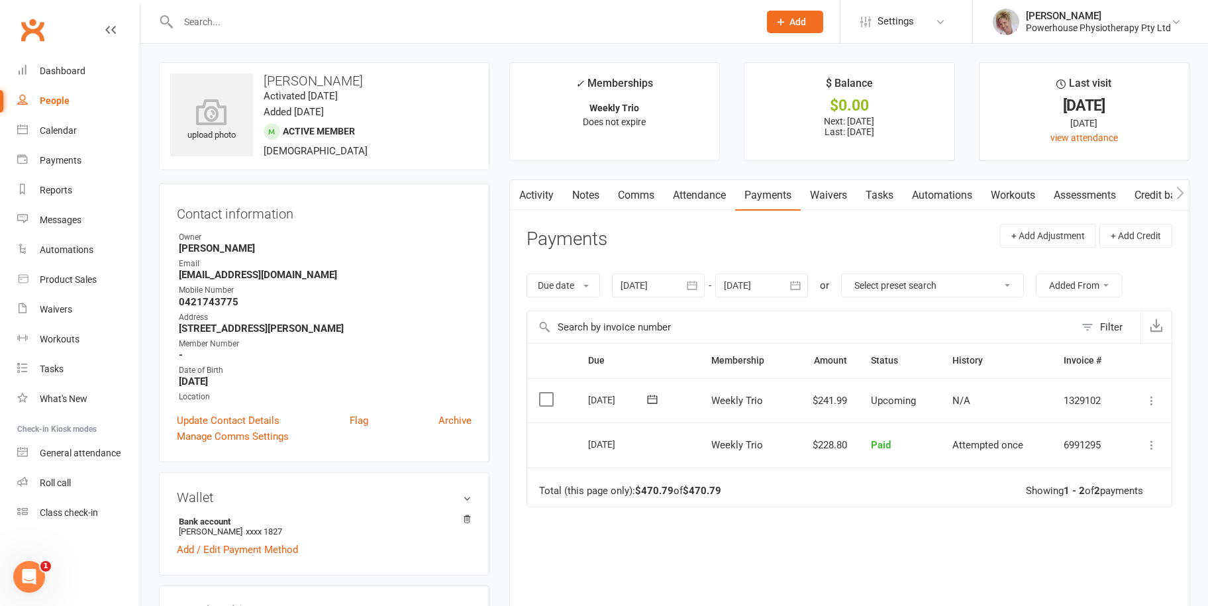
click at [81, 104] on link "People" at bounding box center [78, 101] width 123 height 30
select select "100"
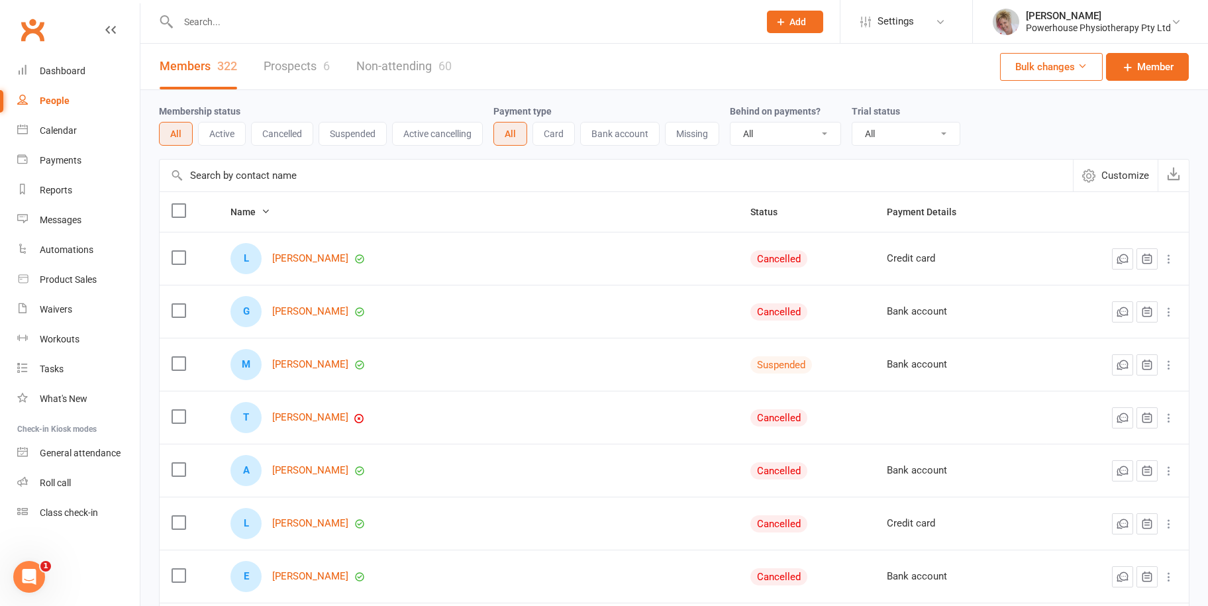
click at [195, 21] on input "text" at bounding box center [461, 22] width 575 height 19
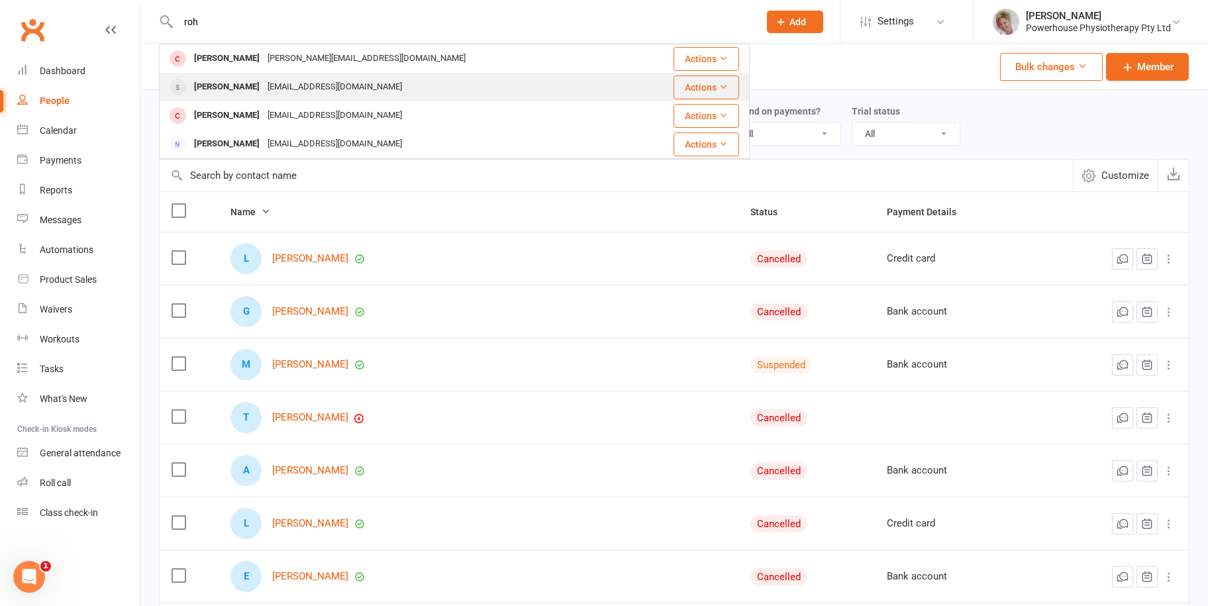
type input "roh"
click at [273, 77] on div "[EMAIL_ADDRESS][DOMAIN_NAME]" at bounding box center [335, 86] width 142 height 19
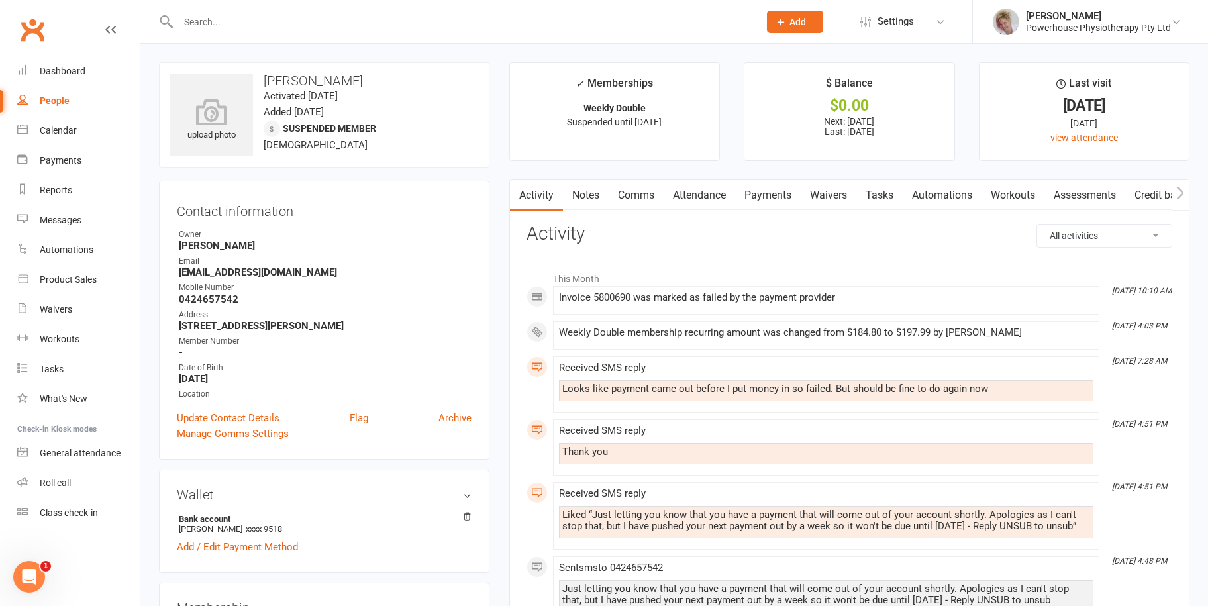
click at [769, 197] on link "Payments" at bounding box center [768, 195] width 66 height 30
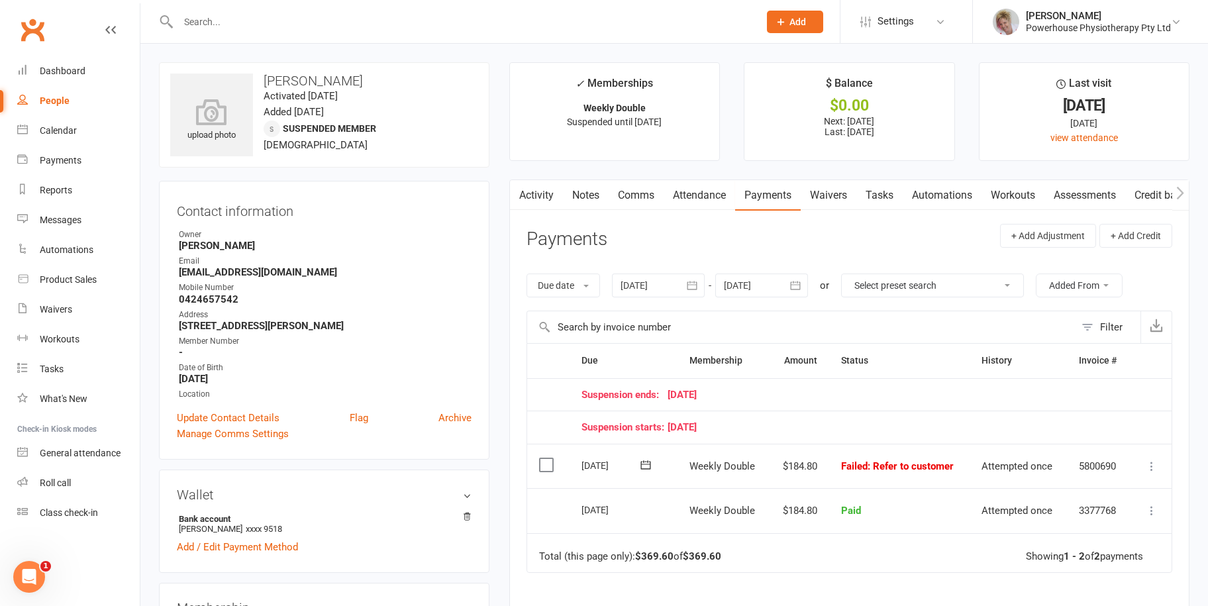
click at [797, 283] on icon "button" at bounding box center [795, 285] width 13 height 13
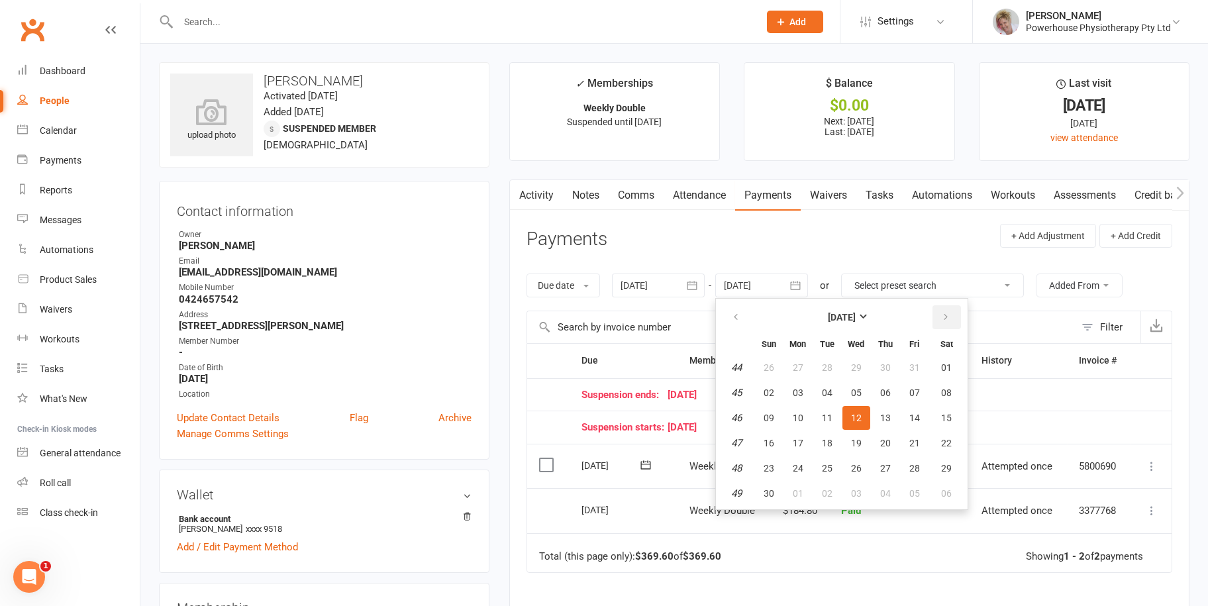
click at [946, 308] on button "button" at bounding box center [946, 317] width 28 height 24
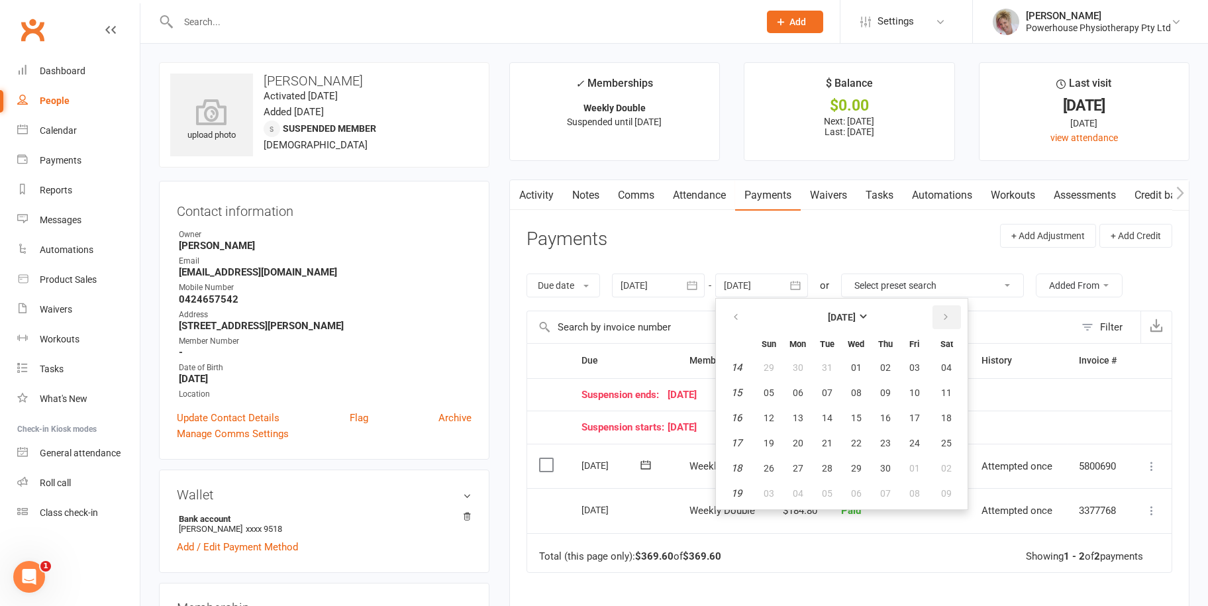
click at [946, 308] on button "button" at bounding box center [946, 317] width 28 height 24
click at [898, 418] on button "14" at bounding box center [885, 418] width 28 height 24
type input "[DATE]"
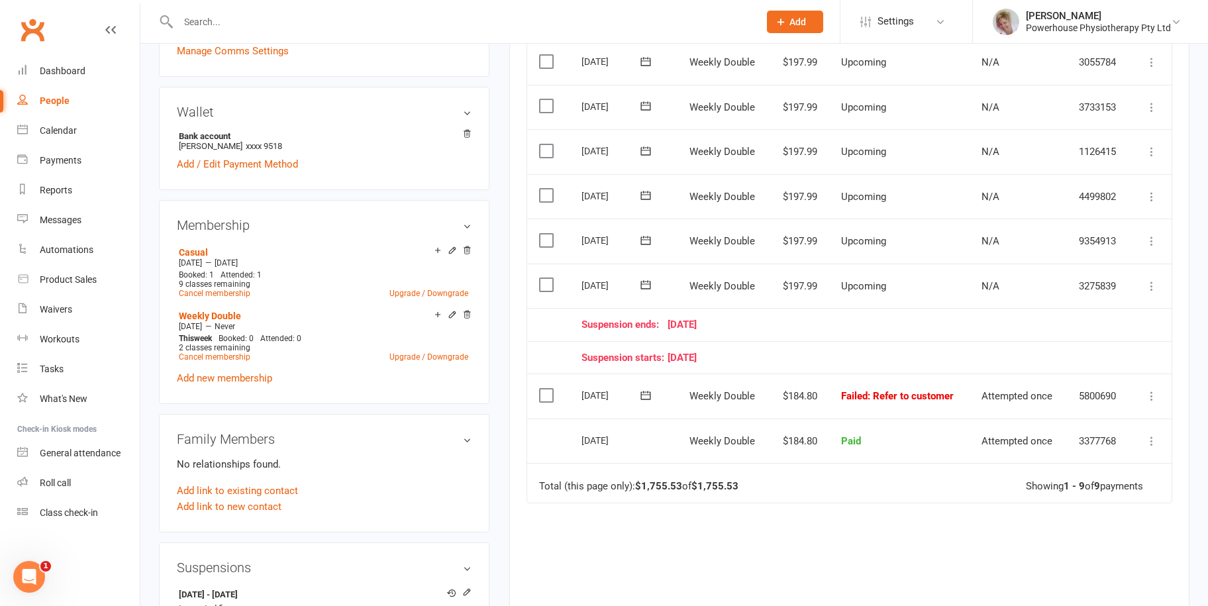
scroll to position [397, 0]
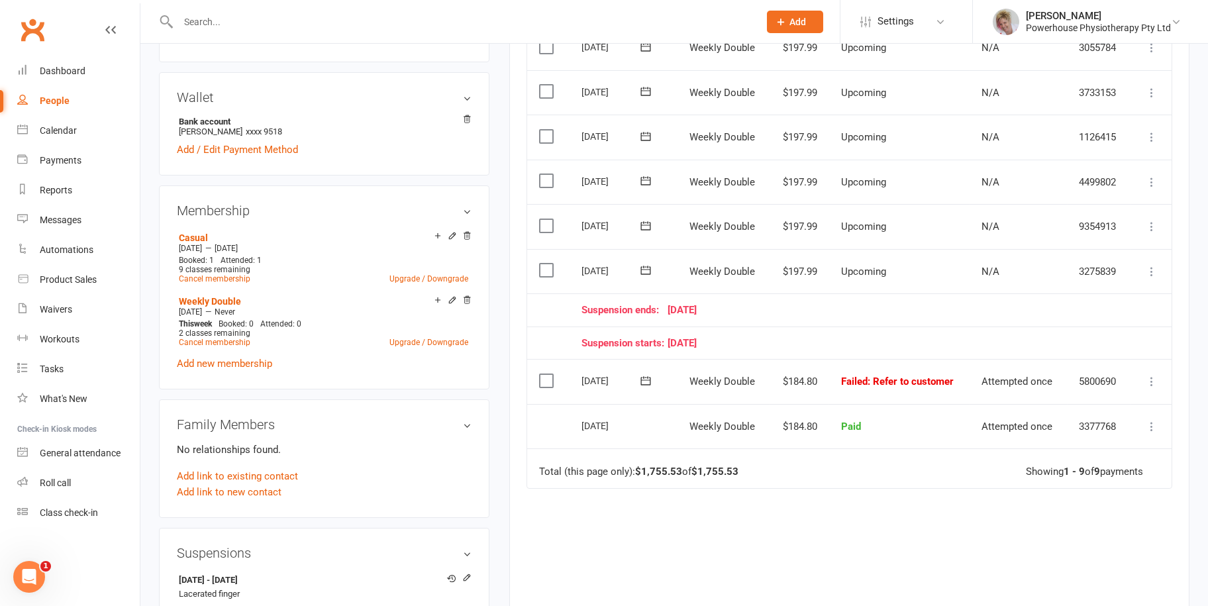
click at [643, 377] on icon at bounding box center [645, 380] width 13 height 13
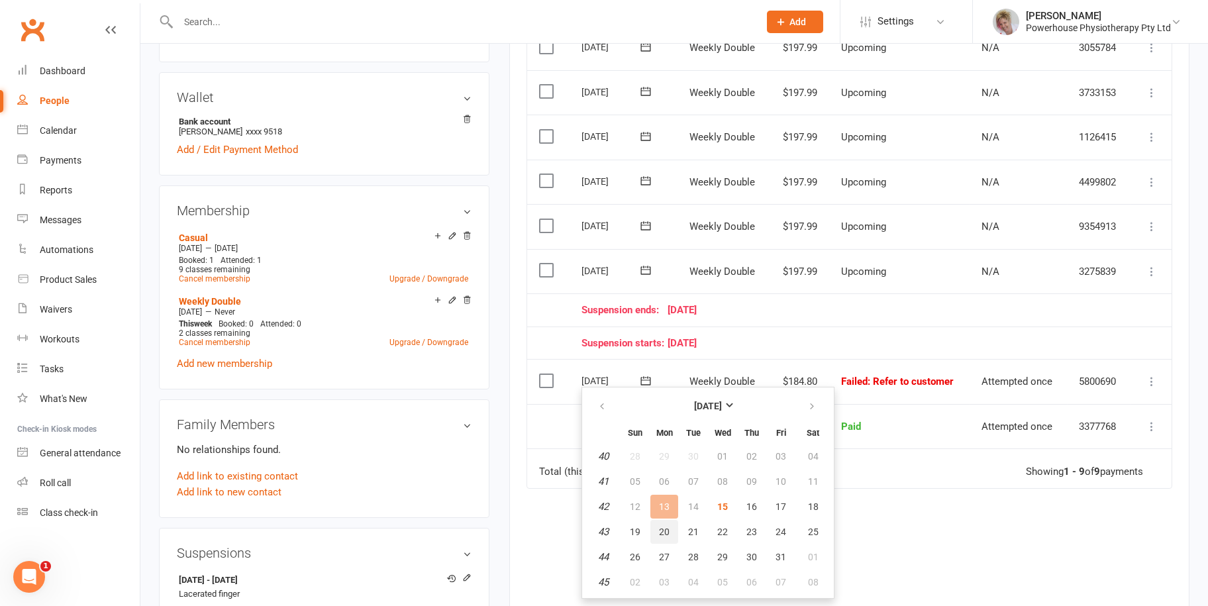
click at [665, 534] on span "20" at bounding box center [664, 531] width 11 height 11
